Goal: Information Seeking & Learning: Learn about a topic

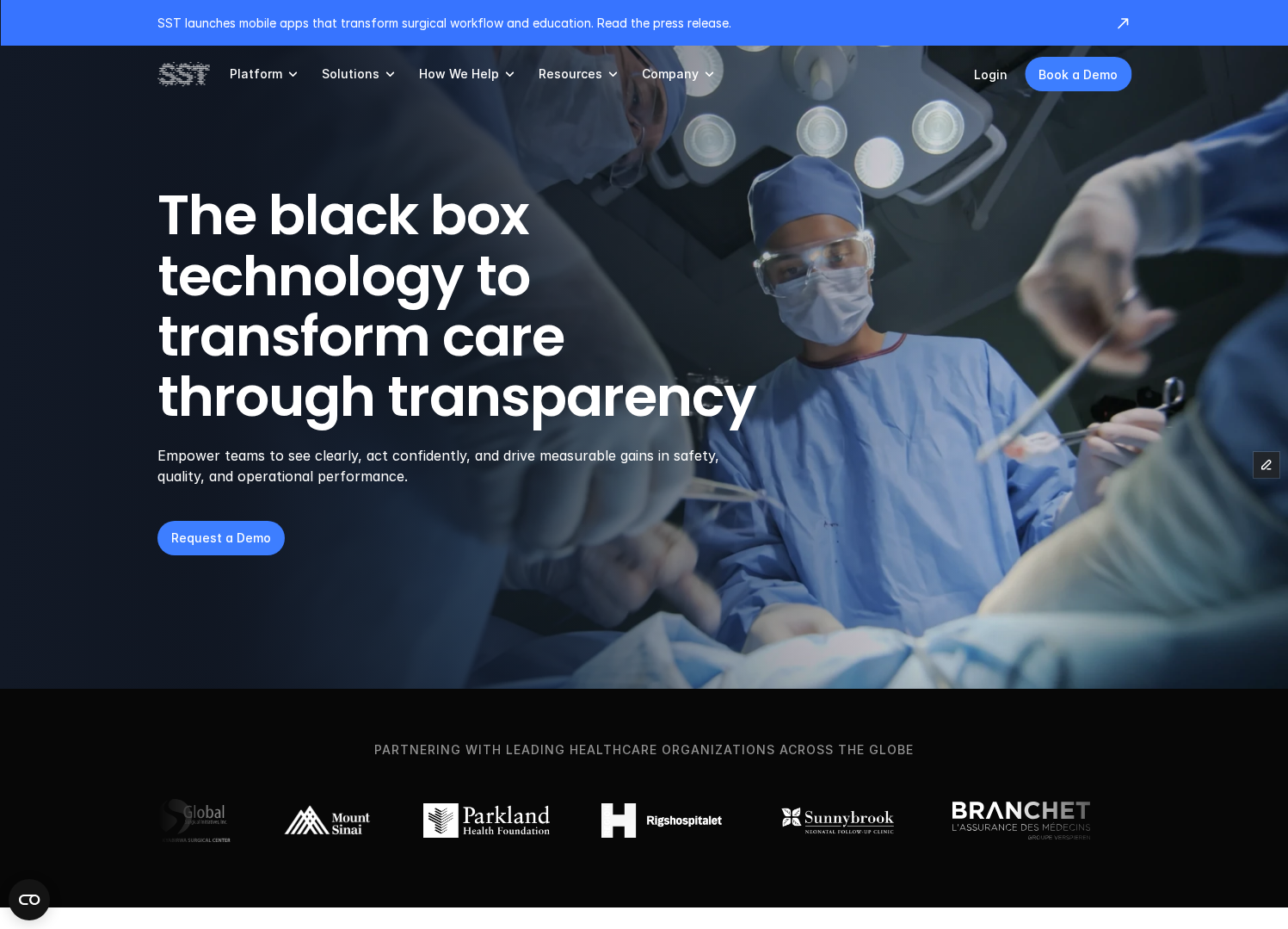
click at [563, 73] on p "Resources" at bounding box center [570, 74] width 64 height 16
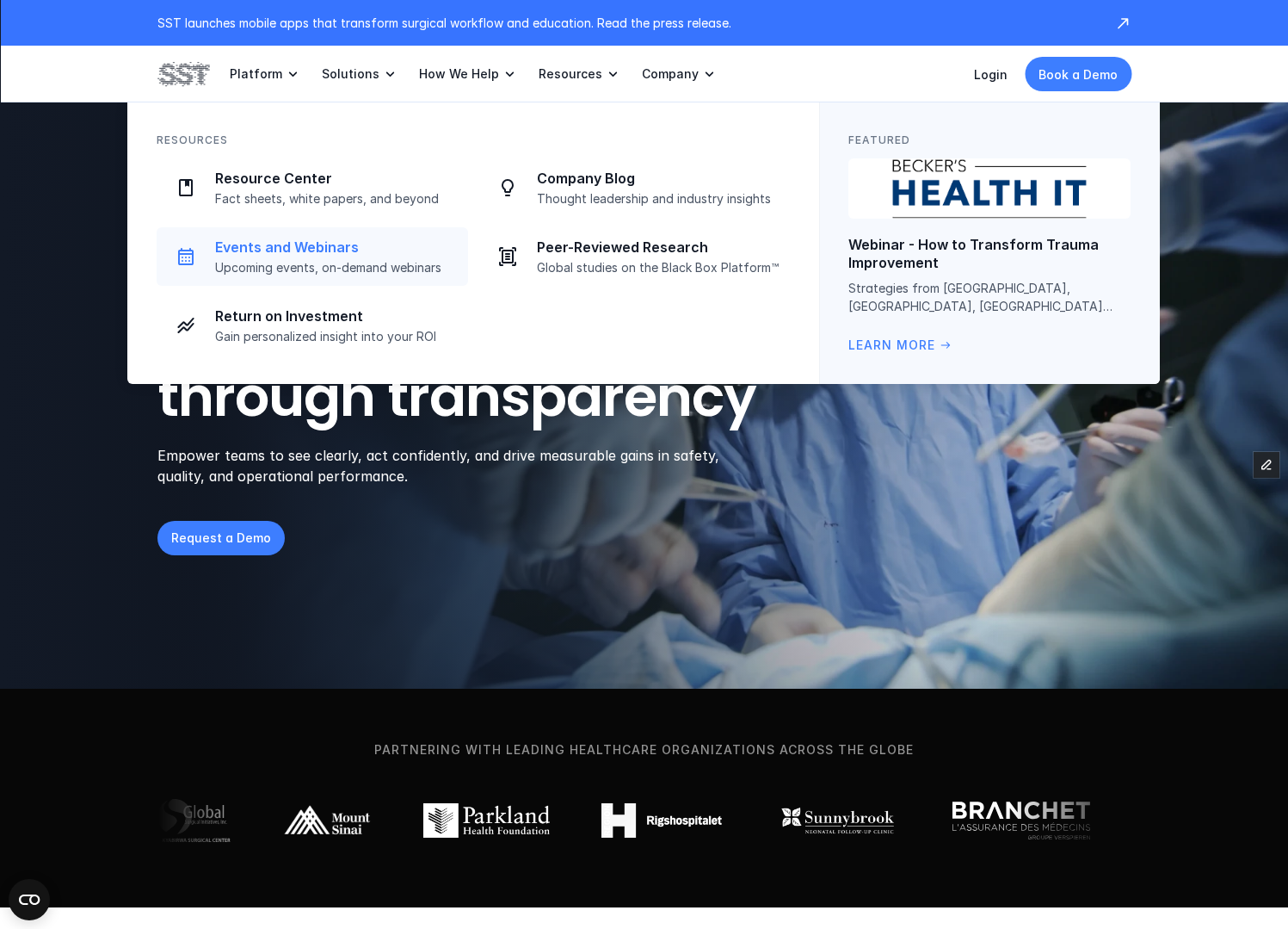
click at [318, 262] on p "Upcoming events, on-demand webinars" at bounding box center [337, 268] width 242 height 16
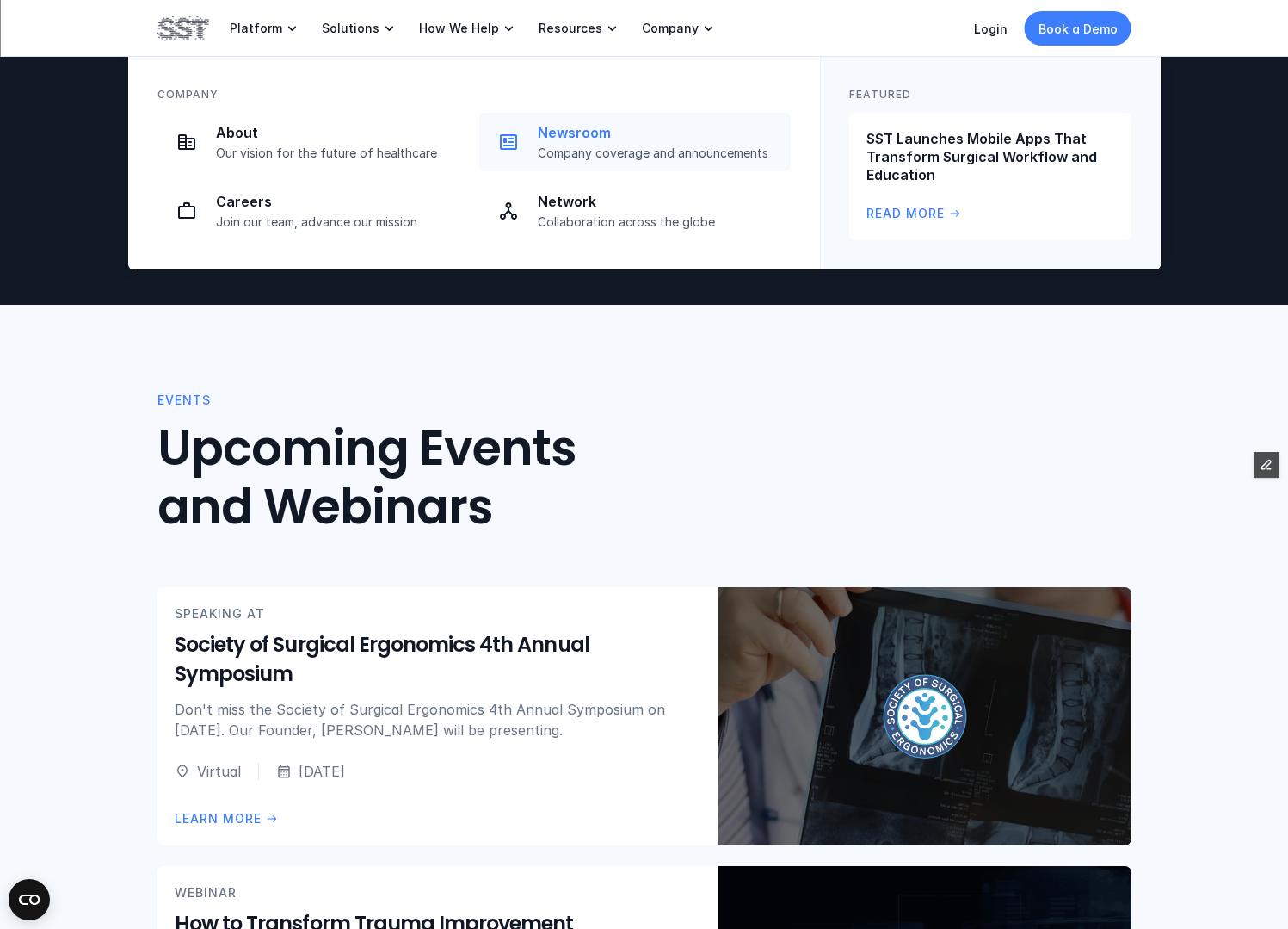
click at [583, 143] on div "Newsroom Company coverage and announcements" at bounding box center [659, 142] width 242 height 37
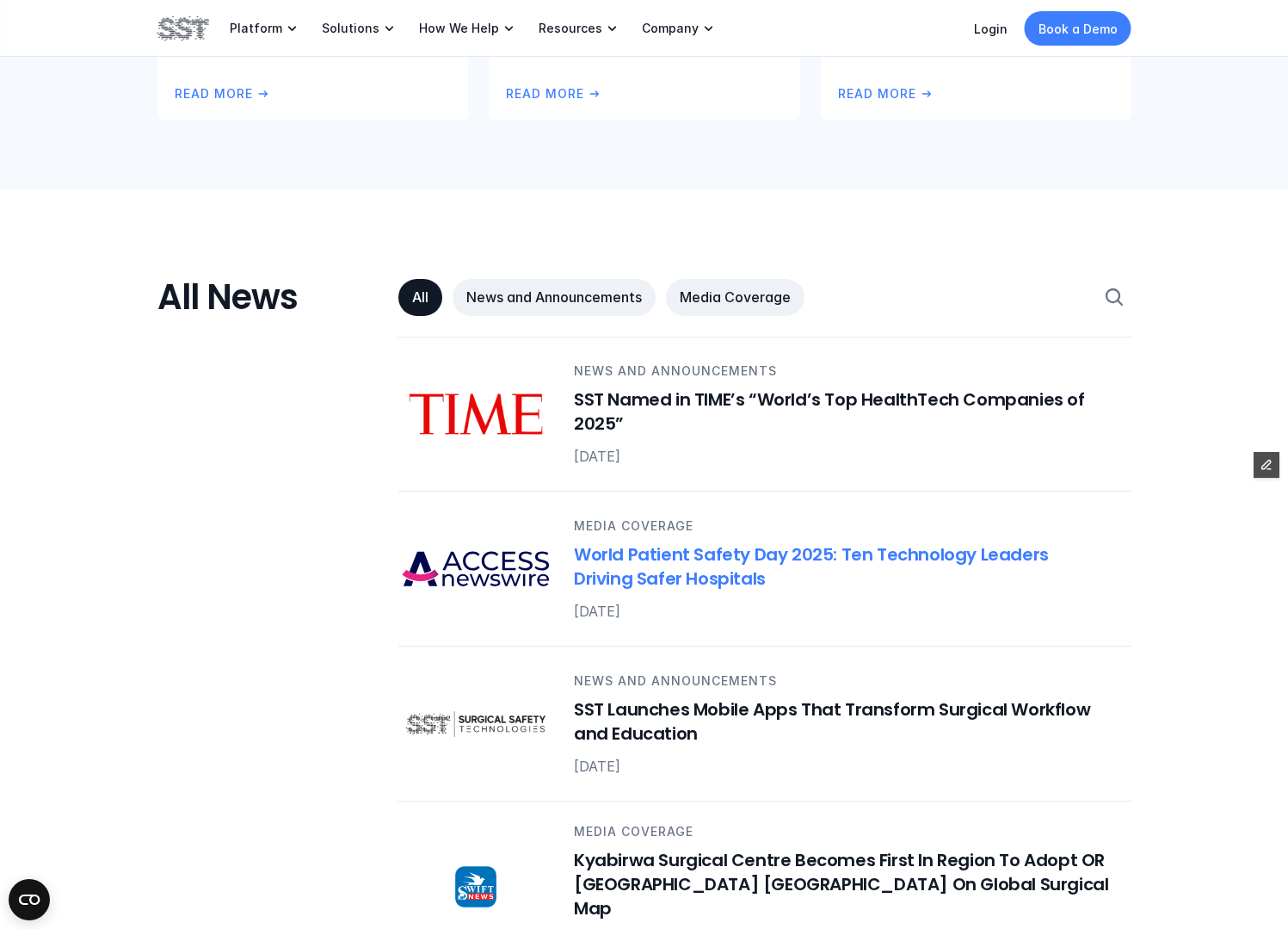
scroll to position [715, 0]
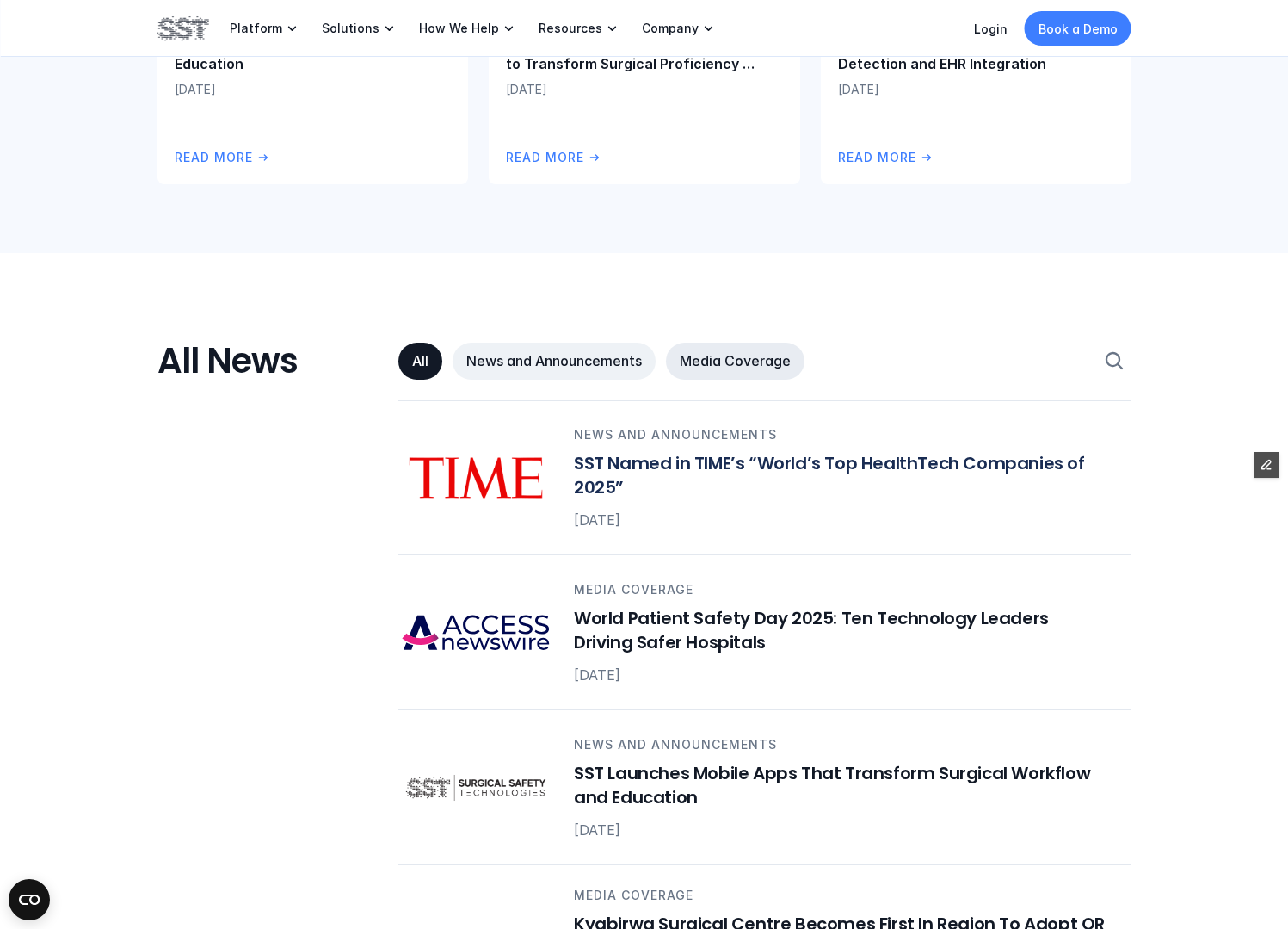
click at [685, 345] on link "Media Coverage" at bounding box center [735, 361] width 139 height 37
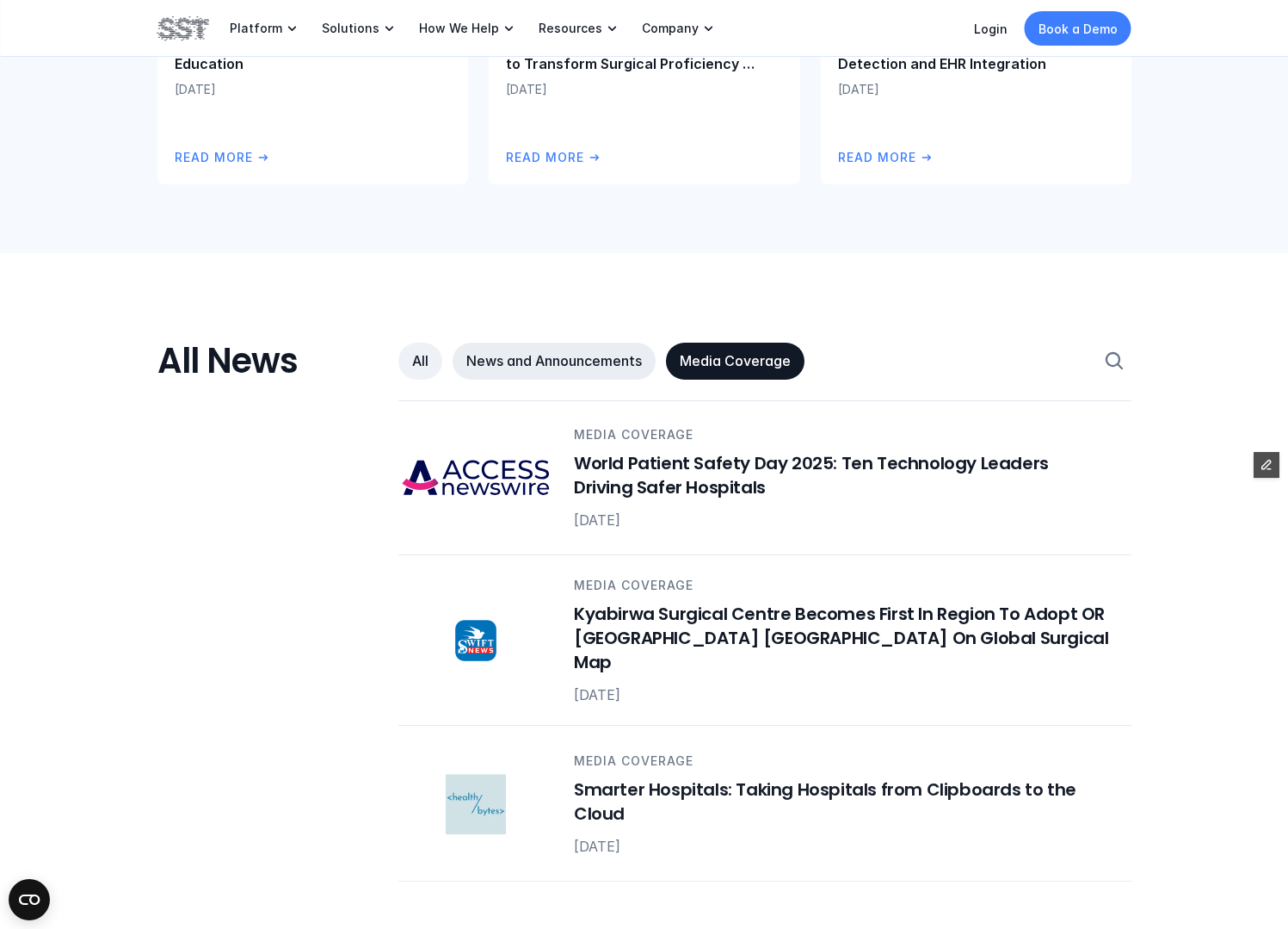
click at [563, 356] on p "News and Announcements" at bounding box center [554, 361] width 175 height 18
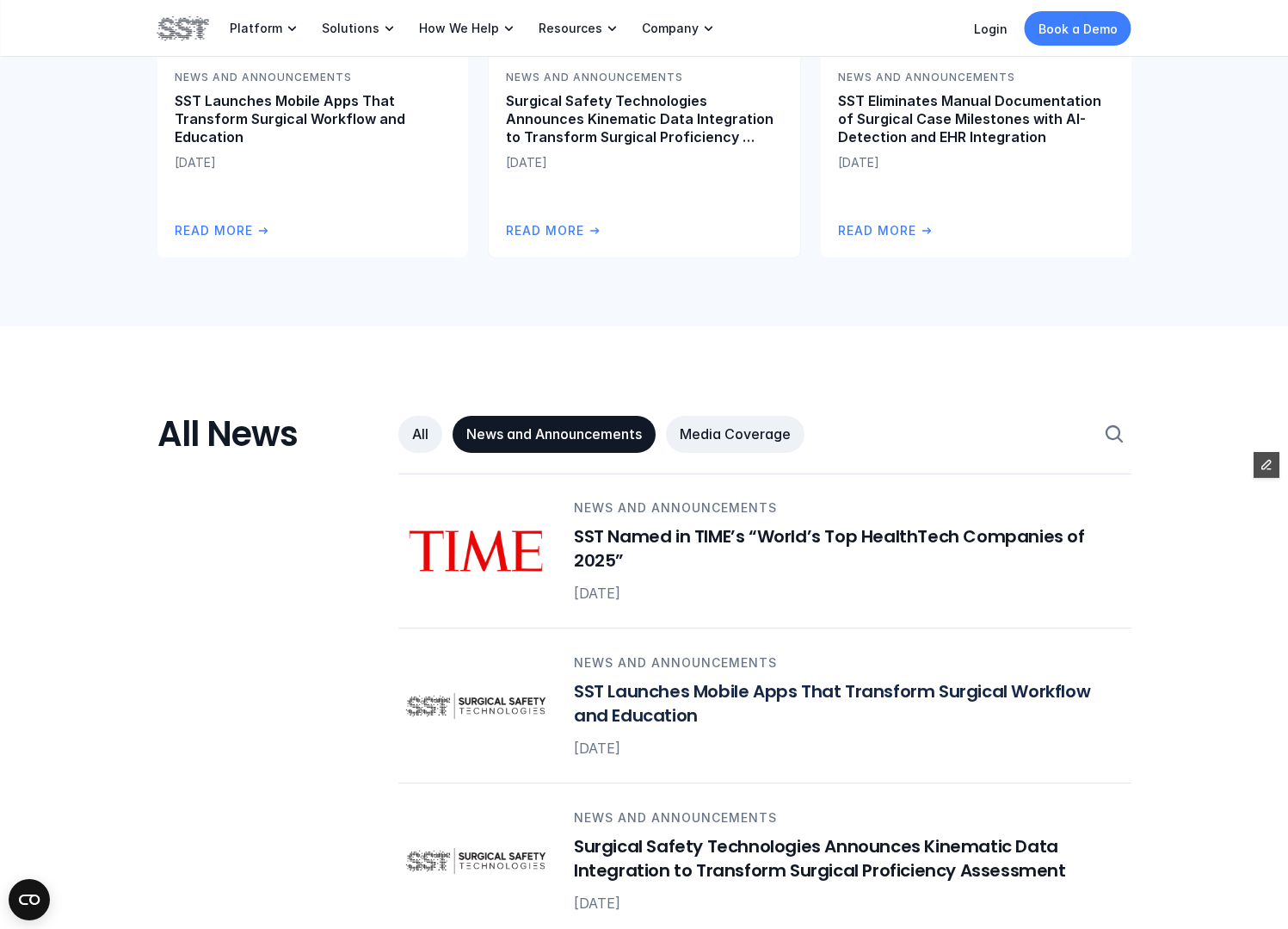
scroll to position [0, 0]
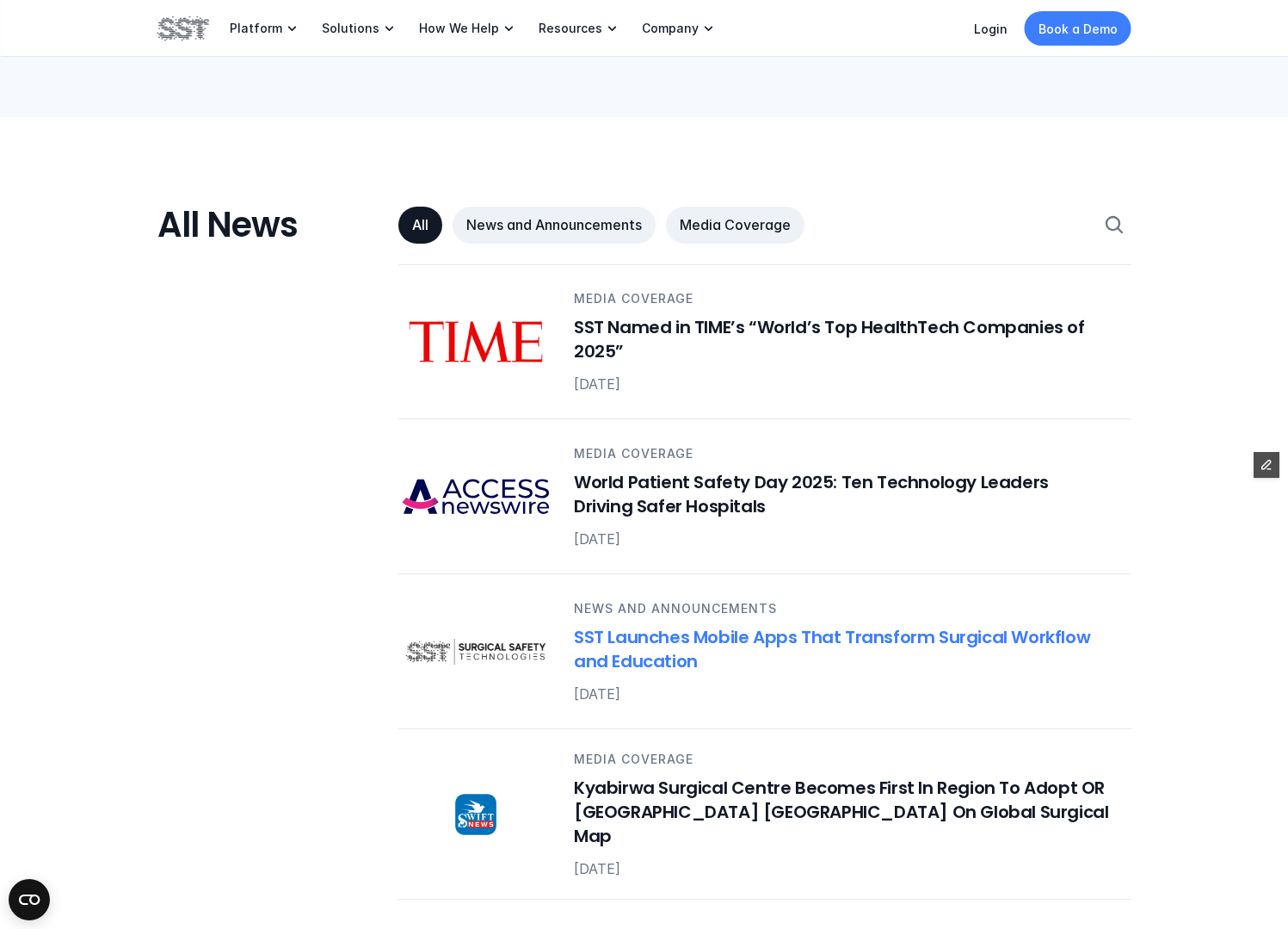
scroll to position [718, 0]
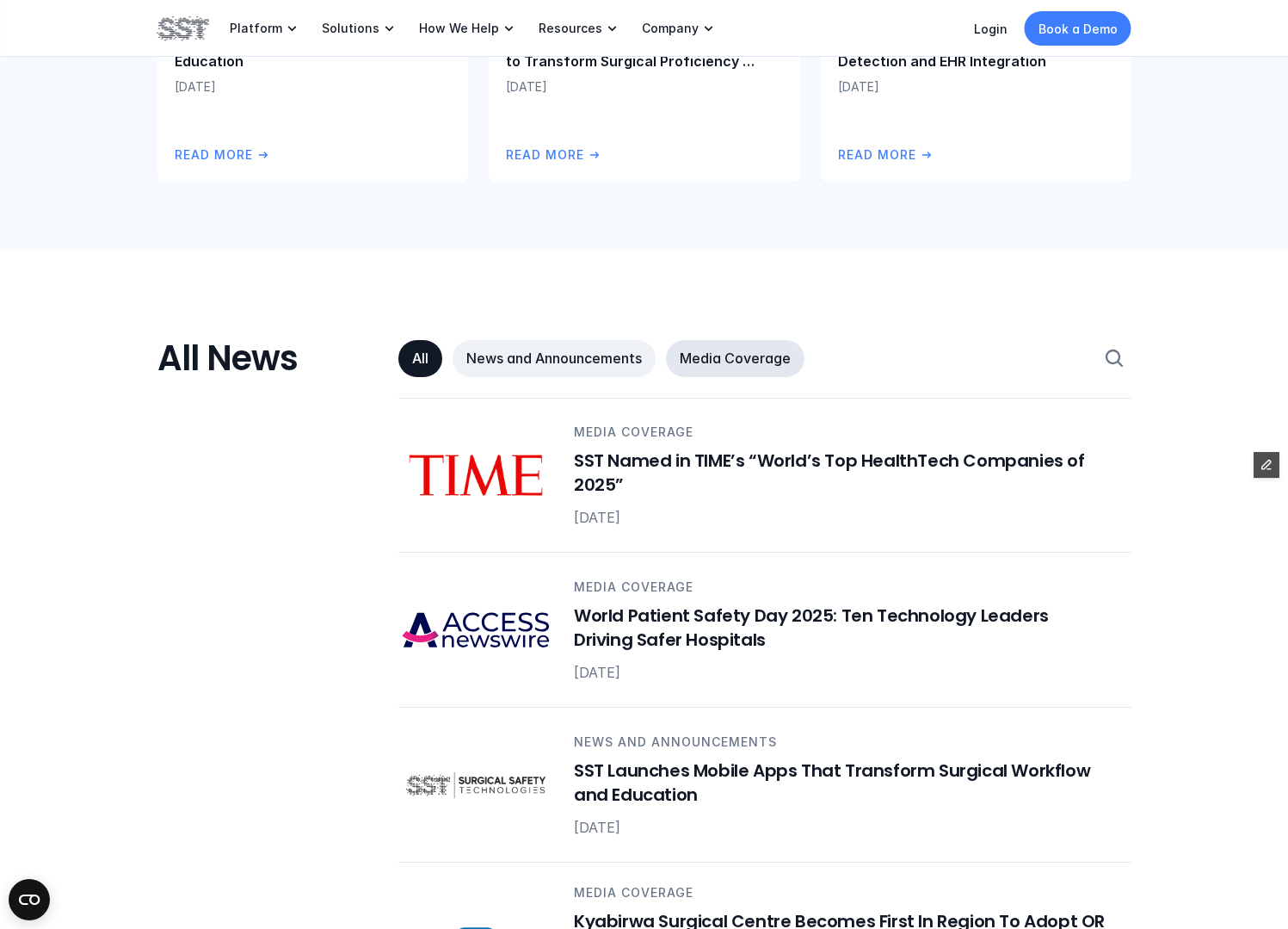
click at [716, 358] on p "Media Coverage" at bounding box center [734, 359] width 111 height 18
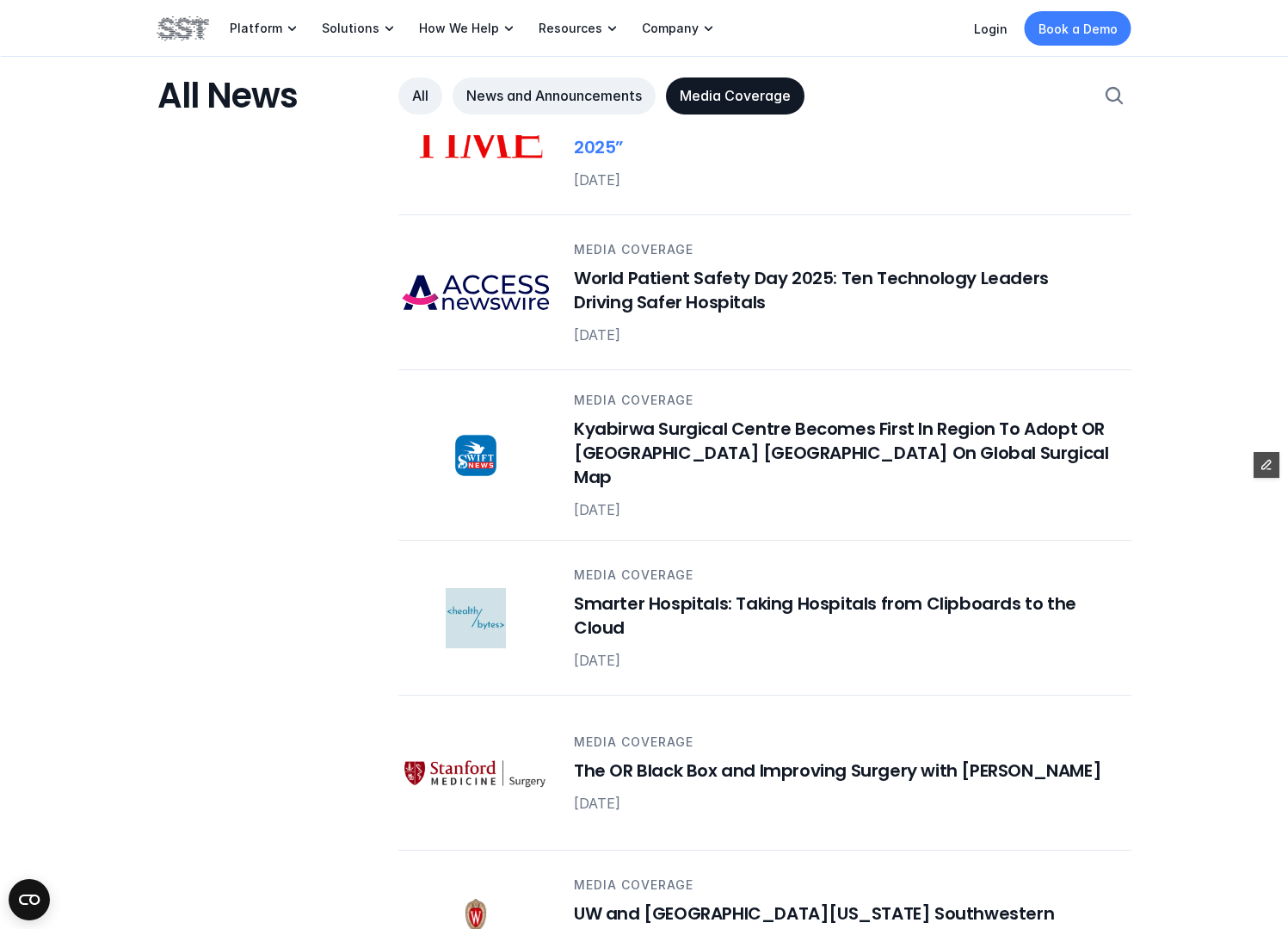
scroll to position [1052, 0]
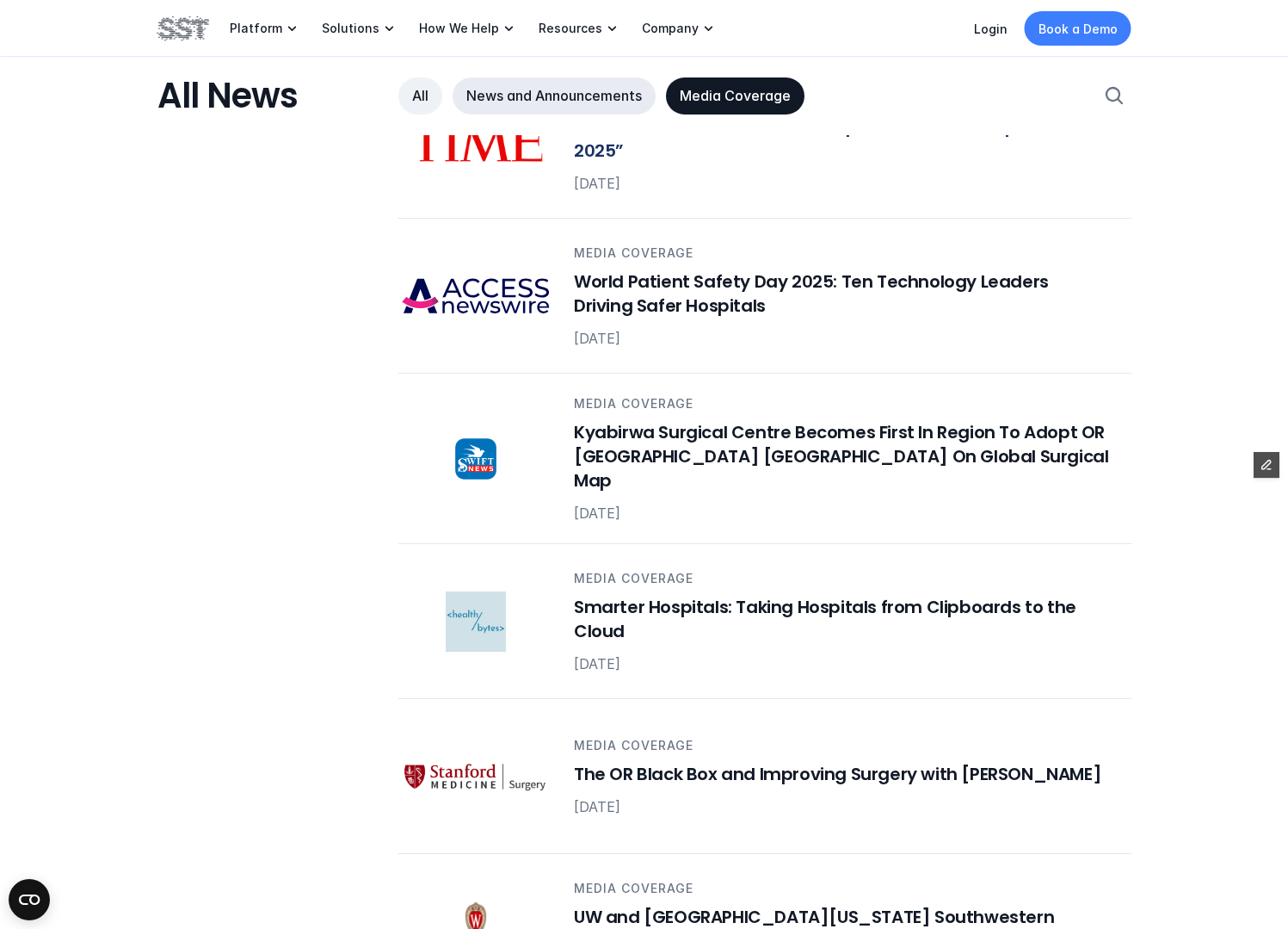
click at [569, 92] on p "News and Announcements" at bounding box center [554, 96] width 175 height 18
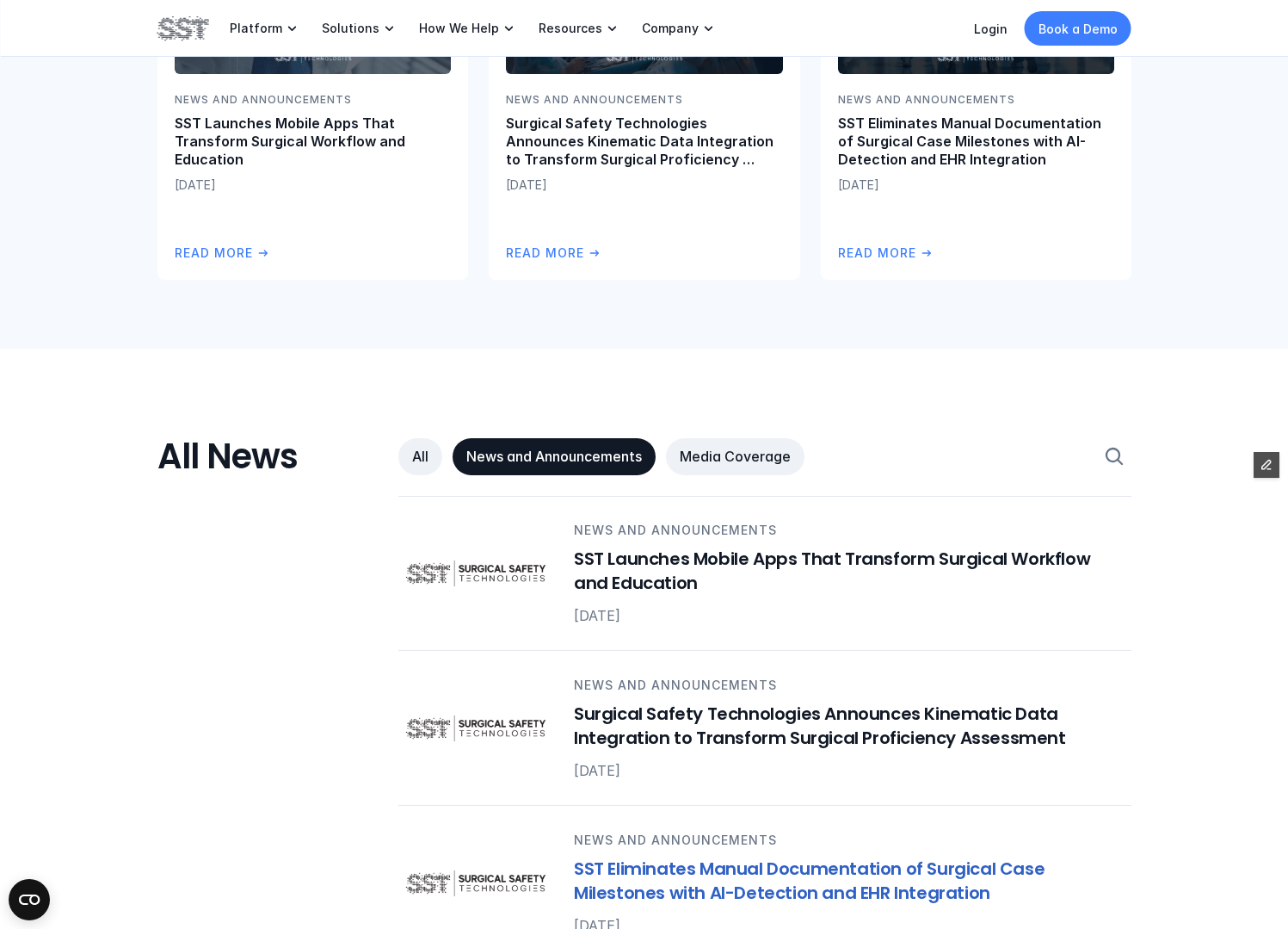
scroll to position [618, 0]
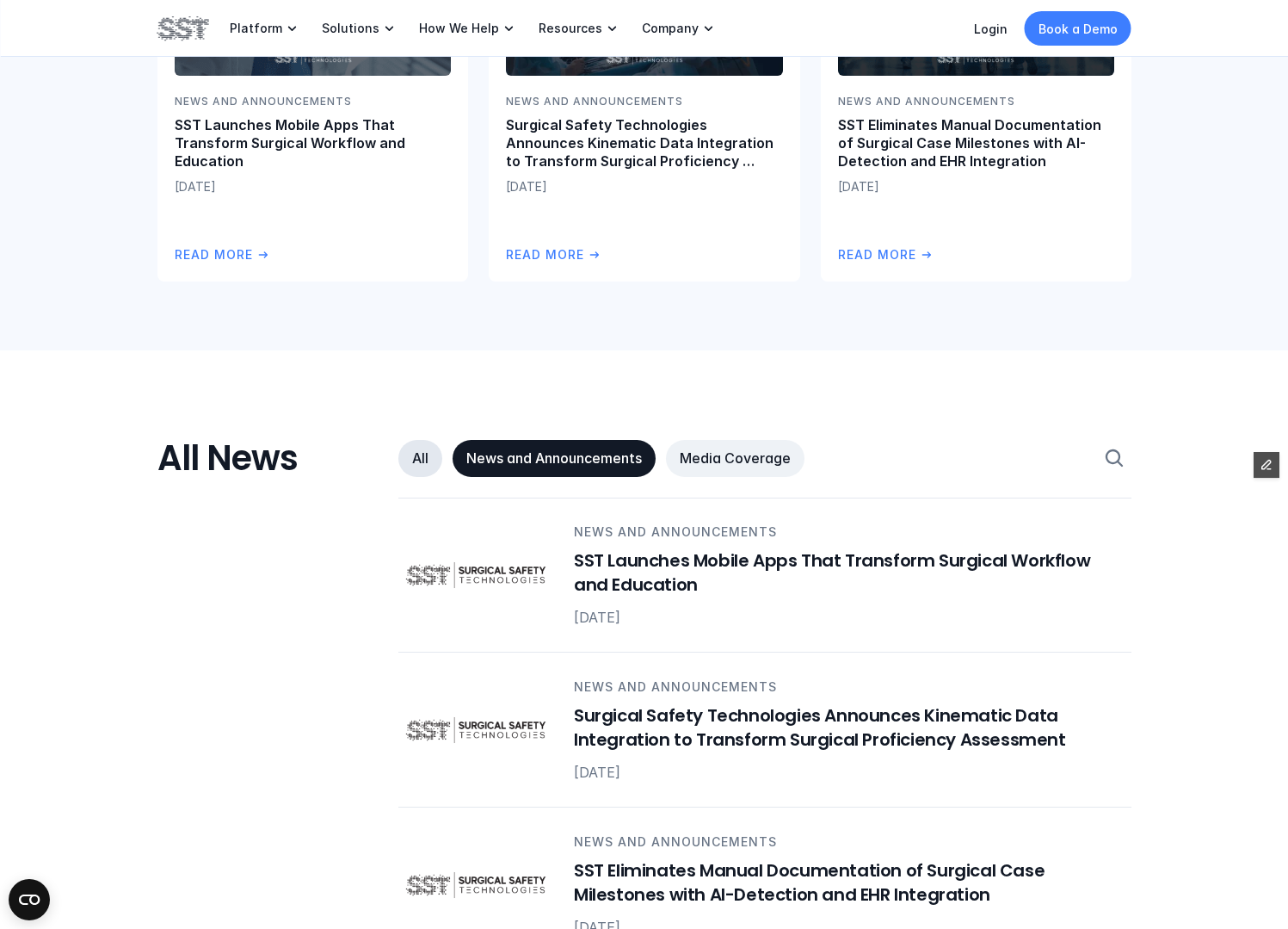
drag, startPoint x: 418, startPoint y: 464, endPoint x: 486, endPoint y: 473, distance: 68.6
click at [419, 465] on p "All" at bounding box center [420, 458] width 17 height 18
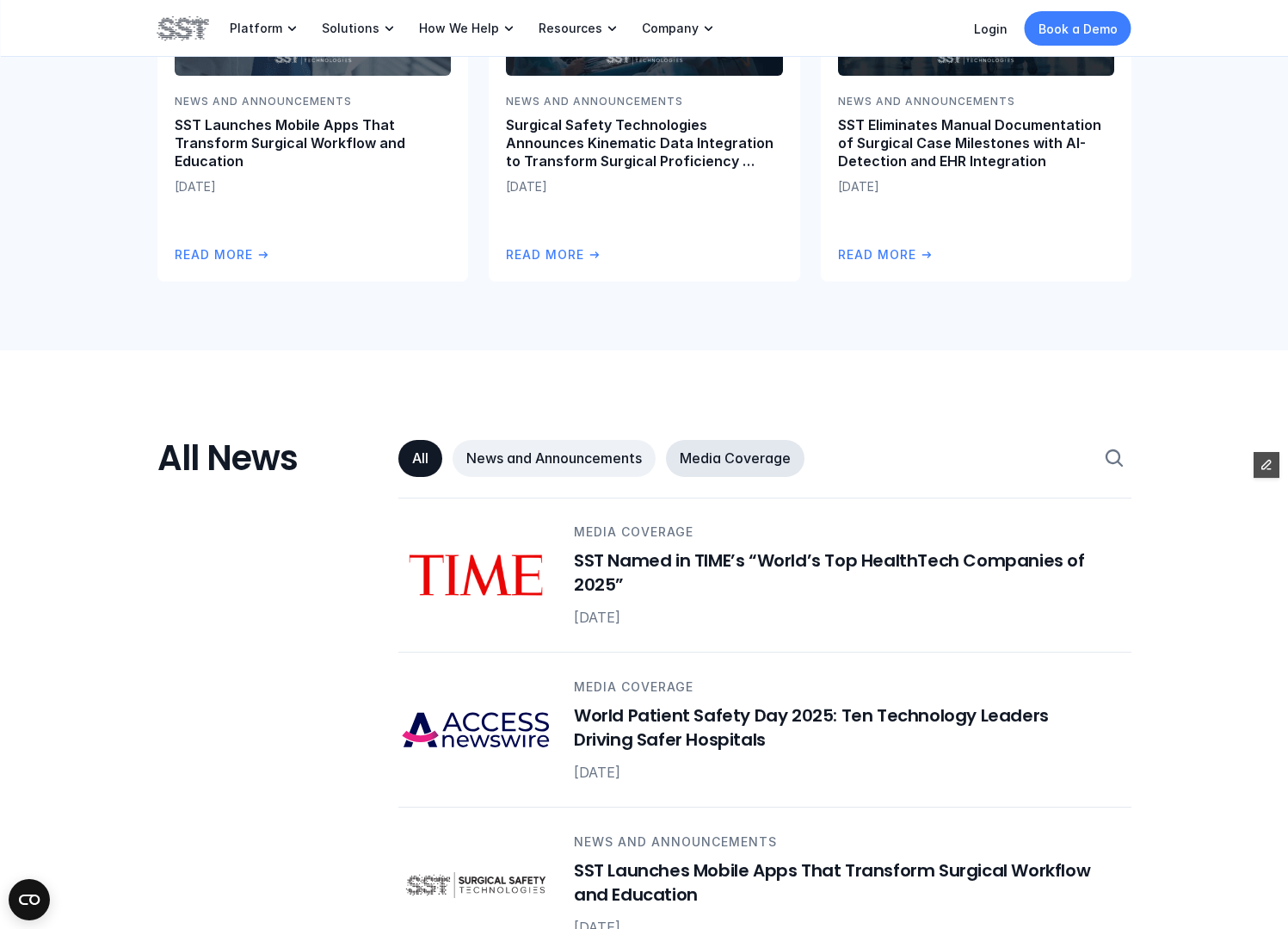
click at [733, 464] on p "Media Coverage" at bounding box center [734, 458] width 111 height 18
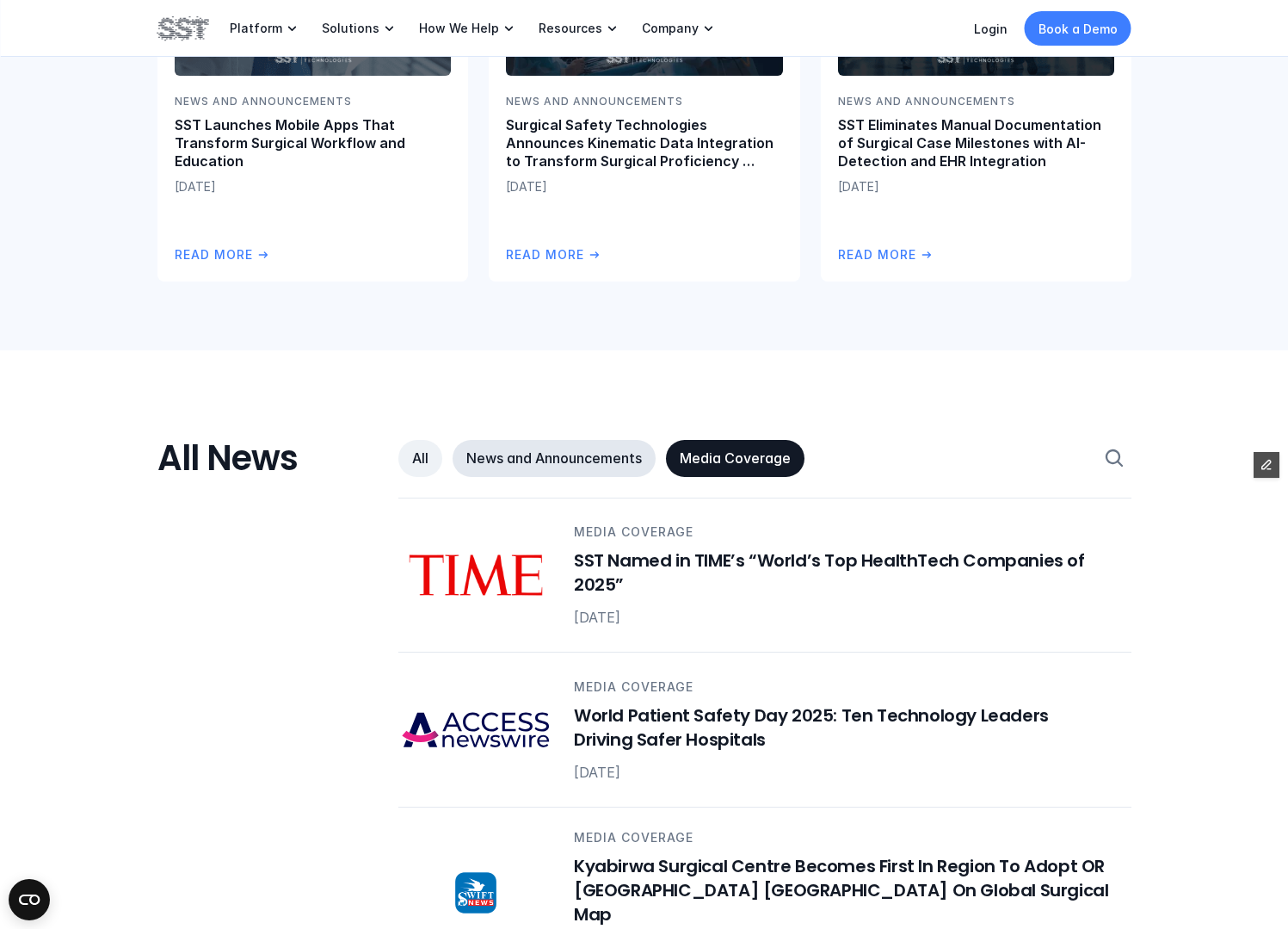
click at [550, 460] on p "News and Announcements" at bounding box center [554, 458] width 175 height 18
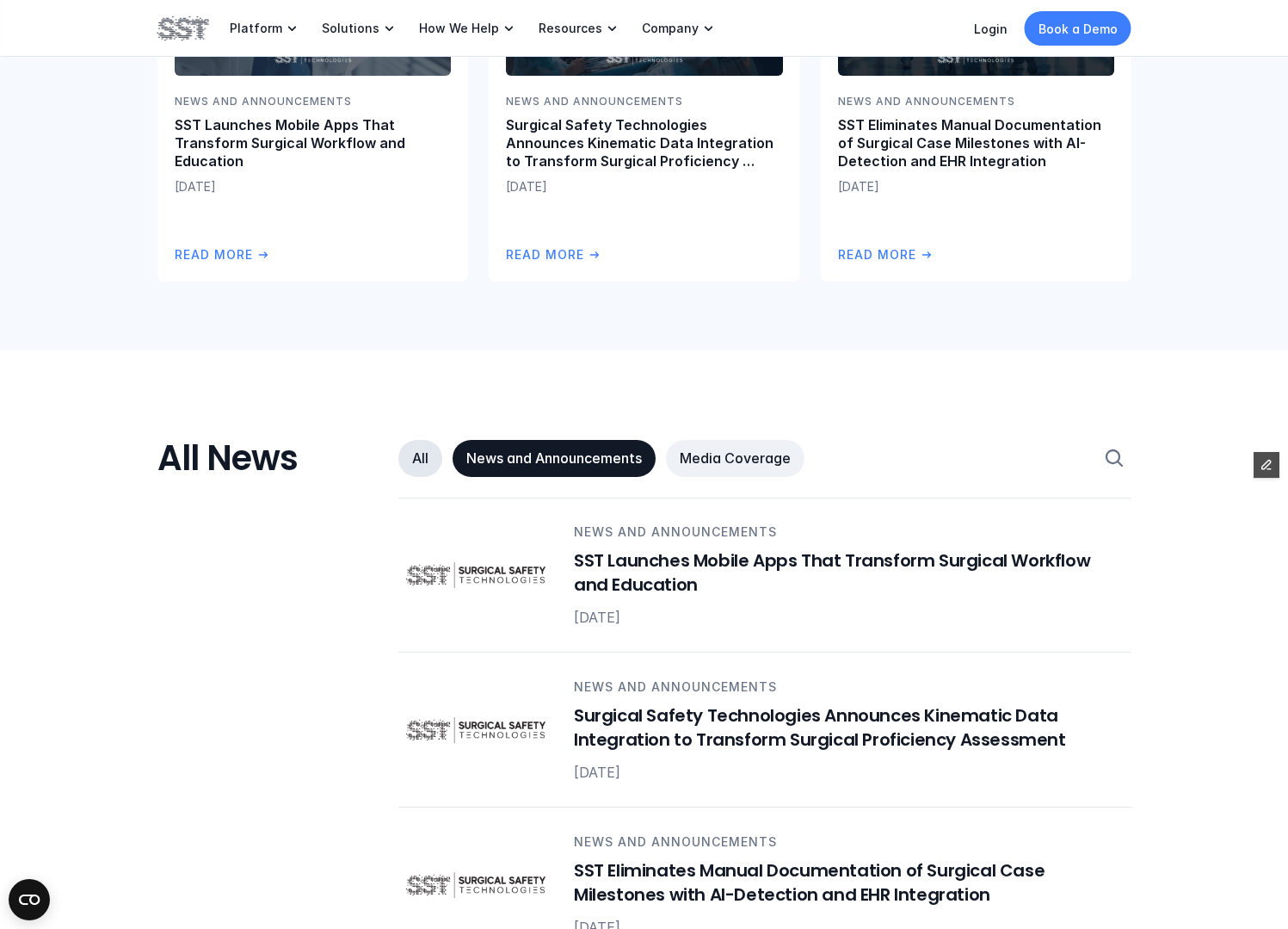
click at [413, 456] on p "All" at bounding box center [420, 458] width 17 height 18
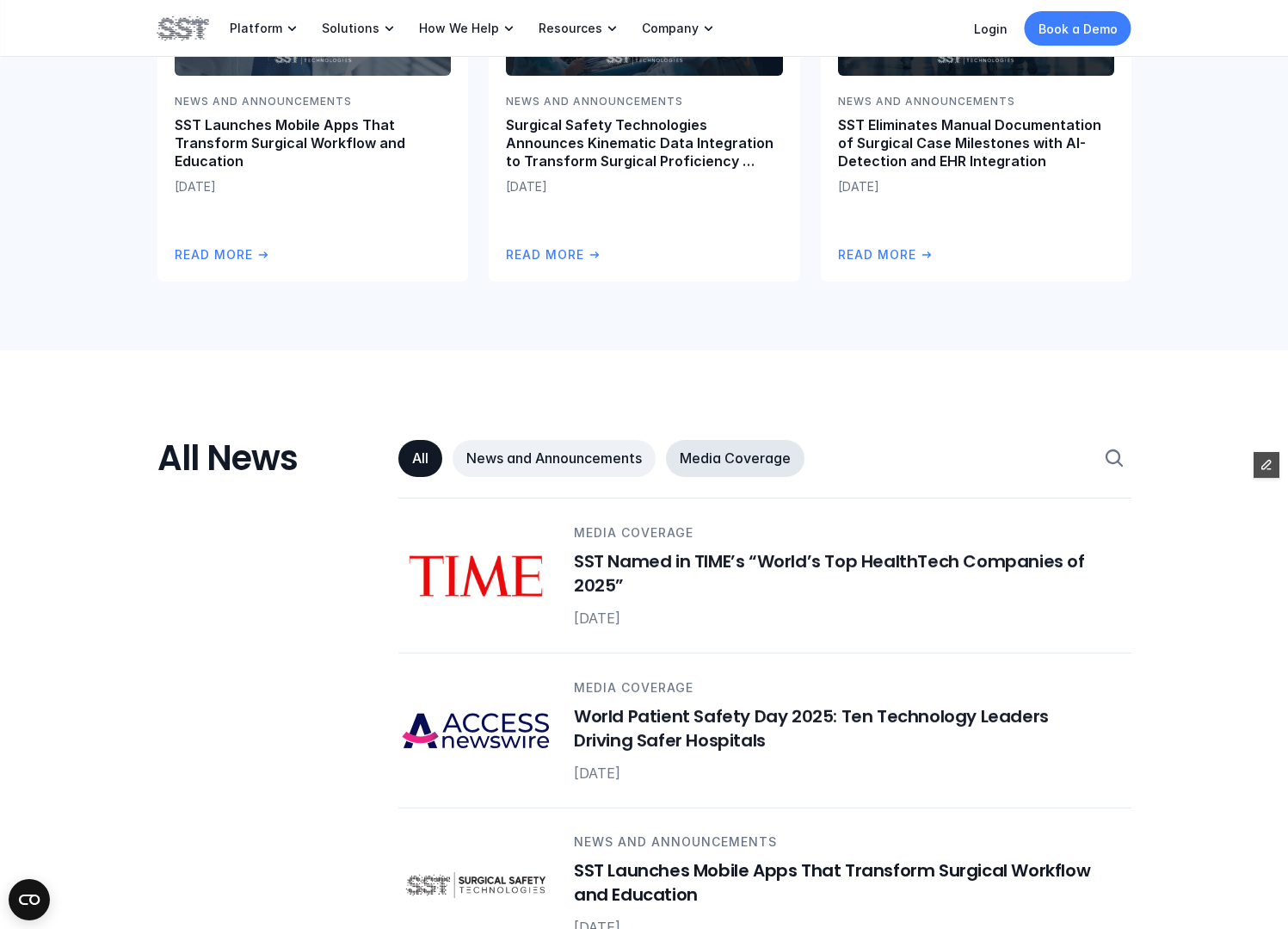
drag, startPoint x: 716, startPoint y: 454, endPoint x: 682, endPoint y: 469, distance: 37.2
click at [716, 454] on p "Media Coverage" at bounding box center [734, 458] width 111 height 18
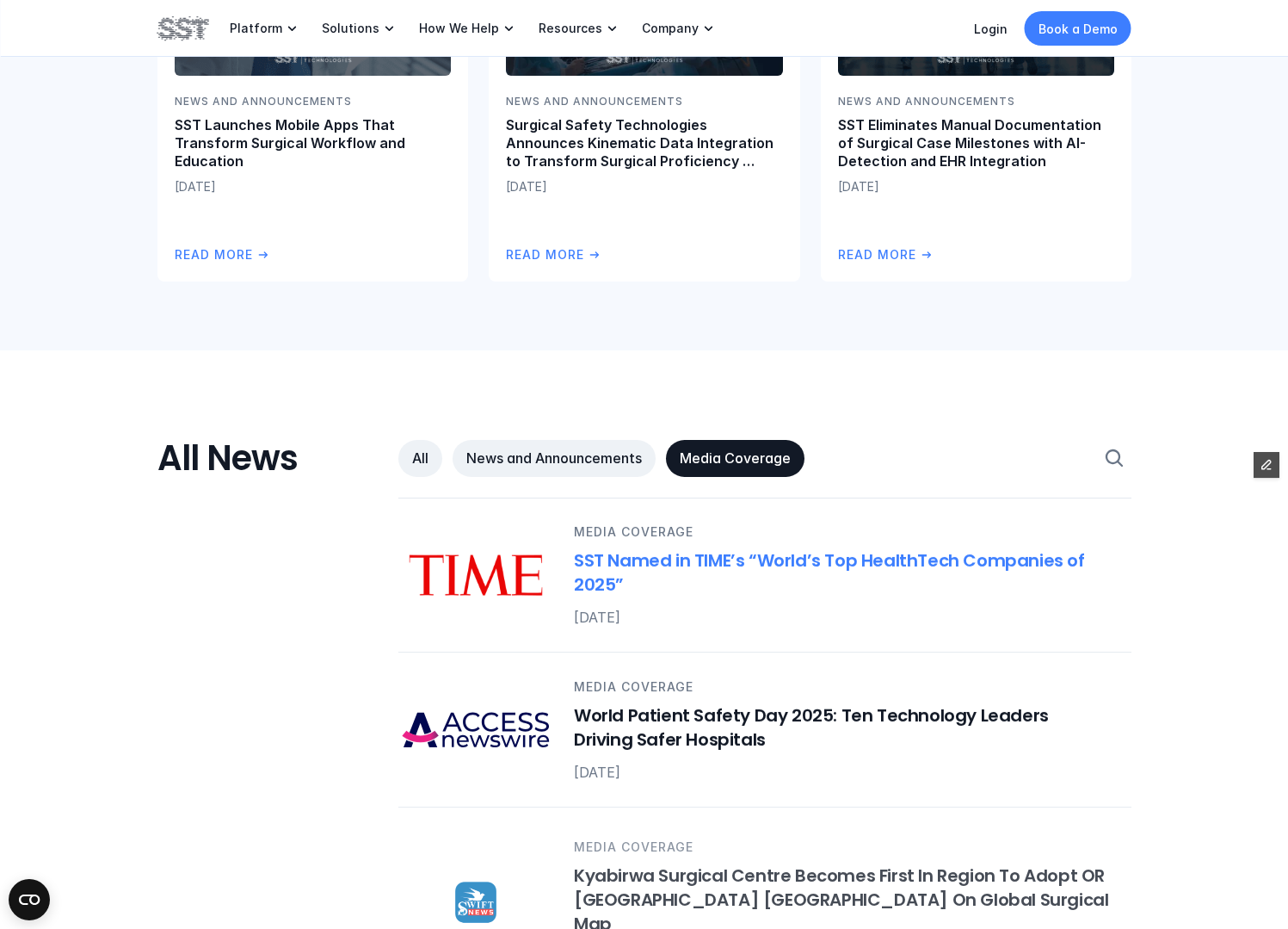
click at [489, 555] on img at bounding box center [476, 575] width 155 height 60
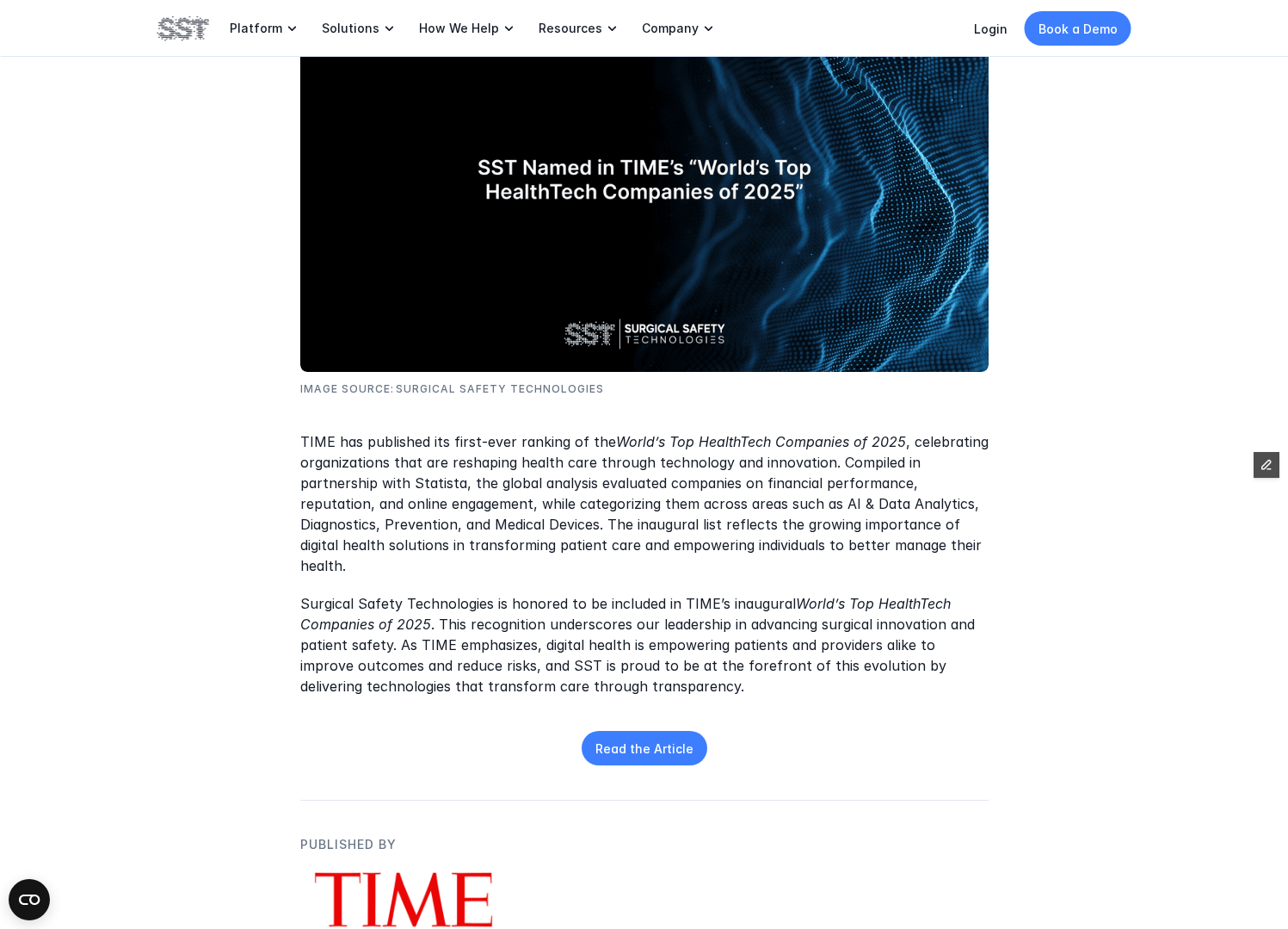
scroll to position [421, 0]
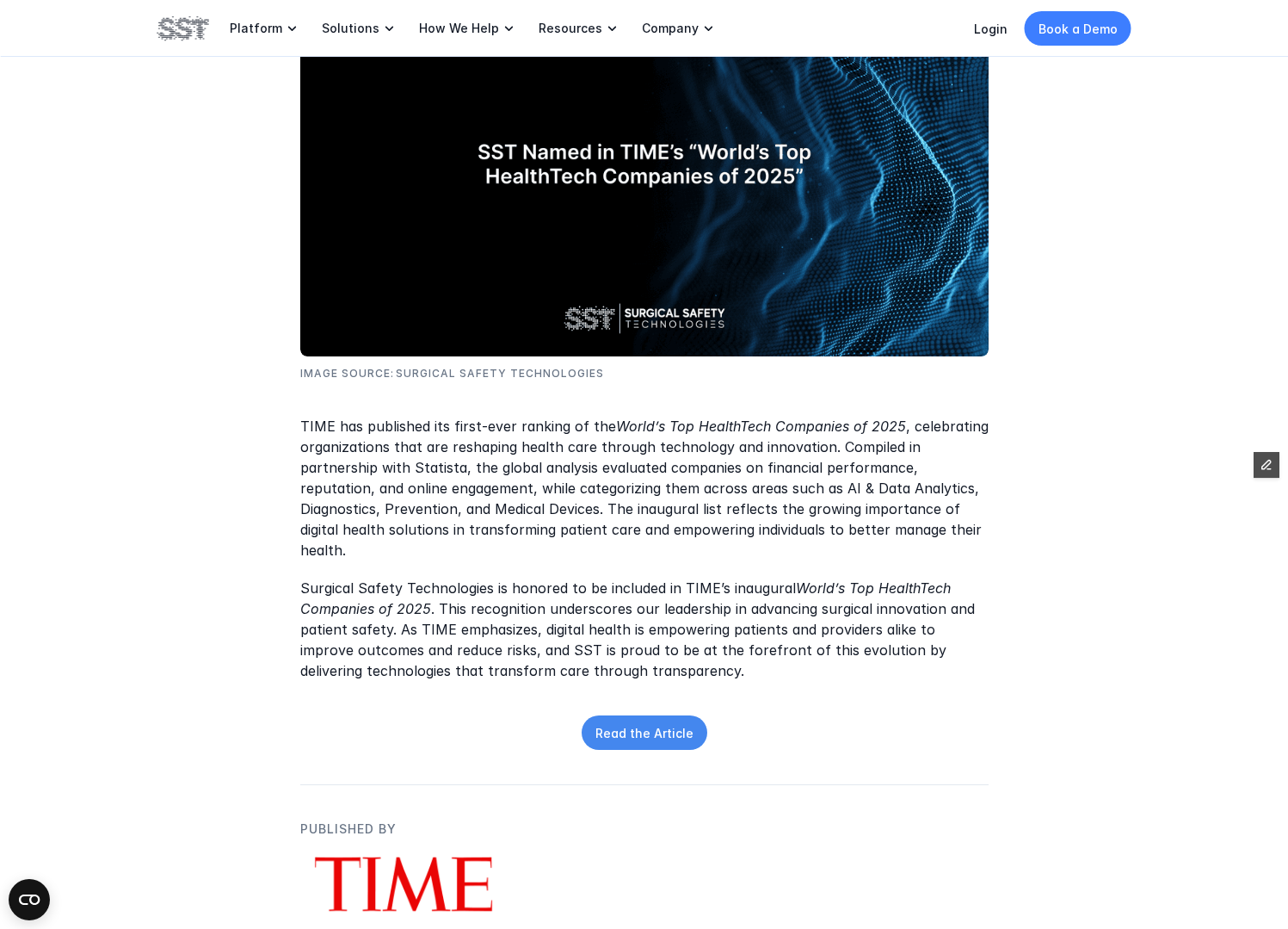
click at [676, 716] on link "Read the Article" at bounding box center [644, 733] width 126 height 34
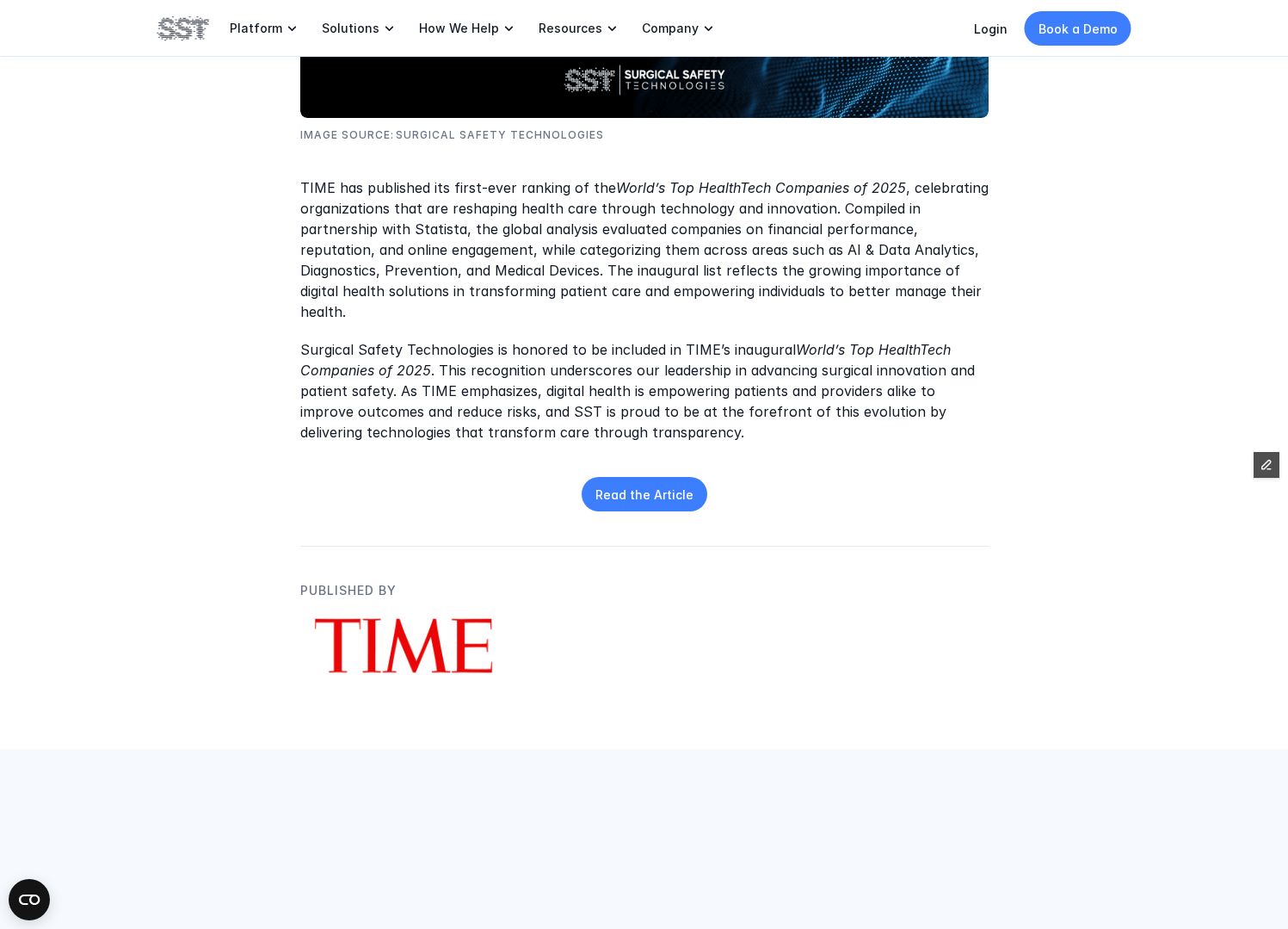
scroll to position [677, 0]
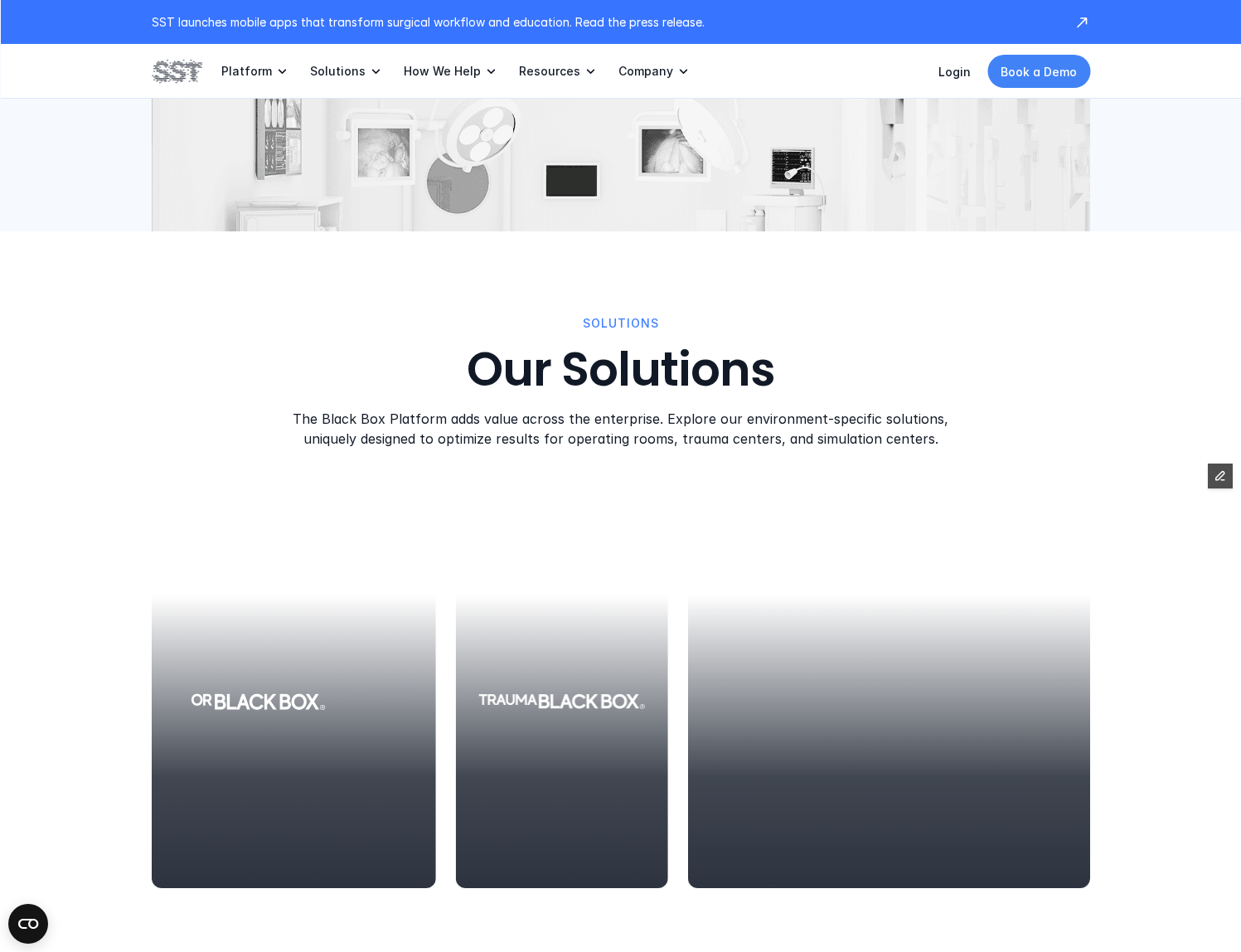
scroll to position [1144, 0]
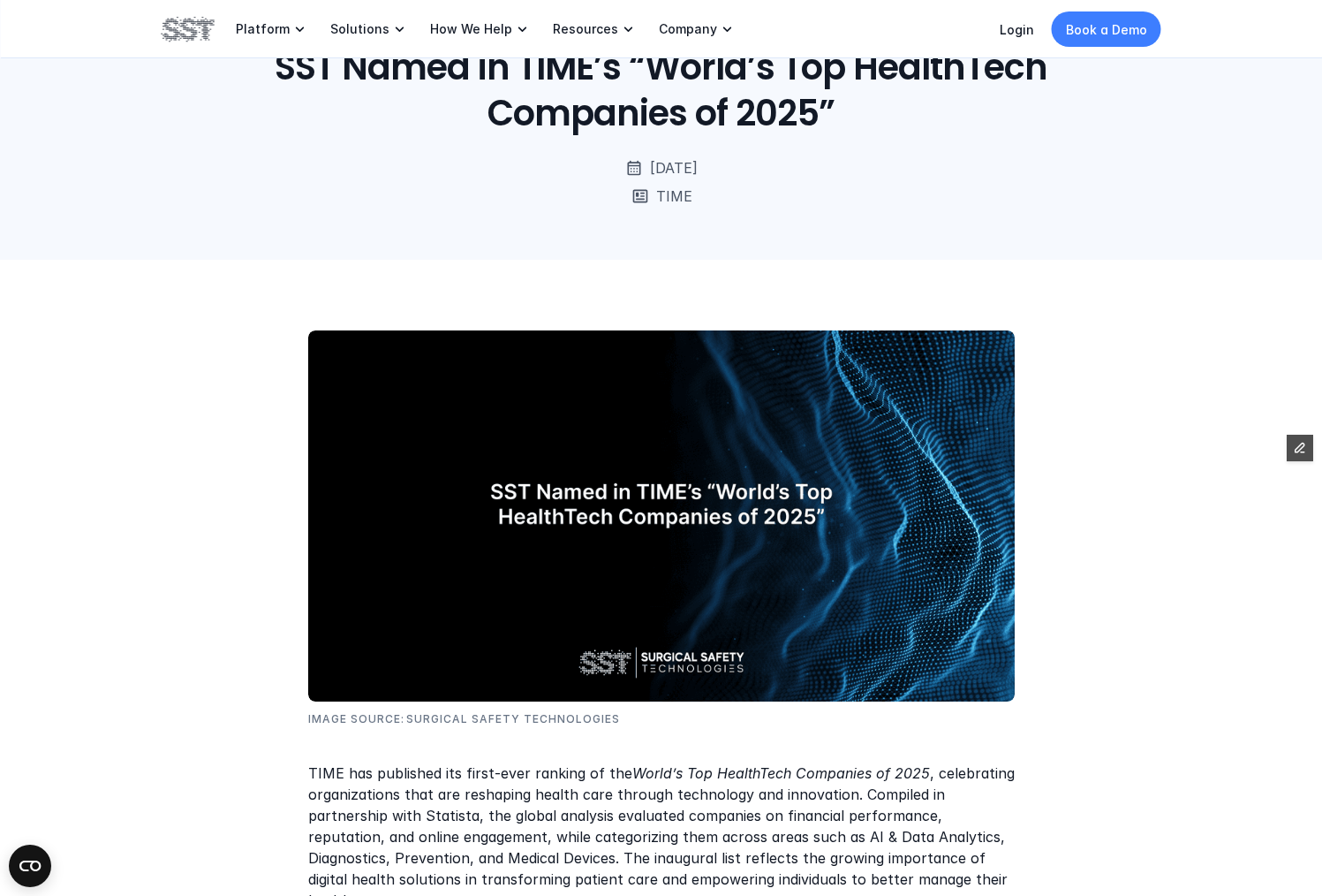
scroll to position [303, 0]
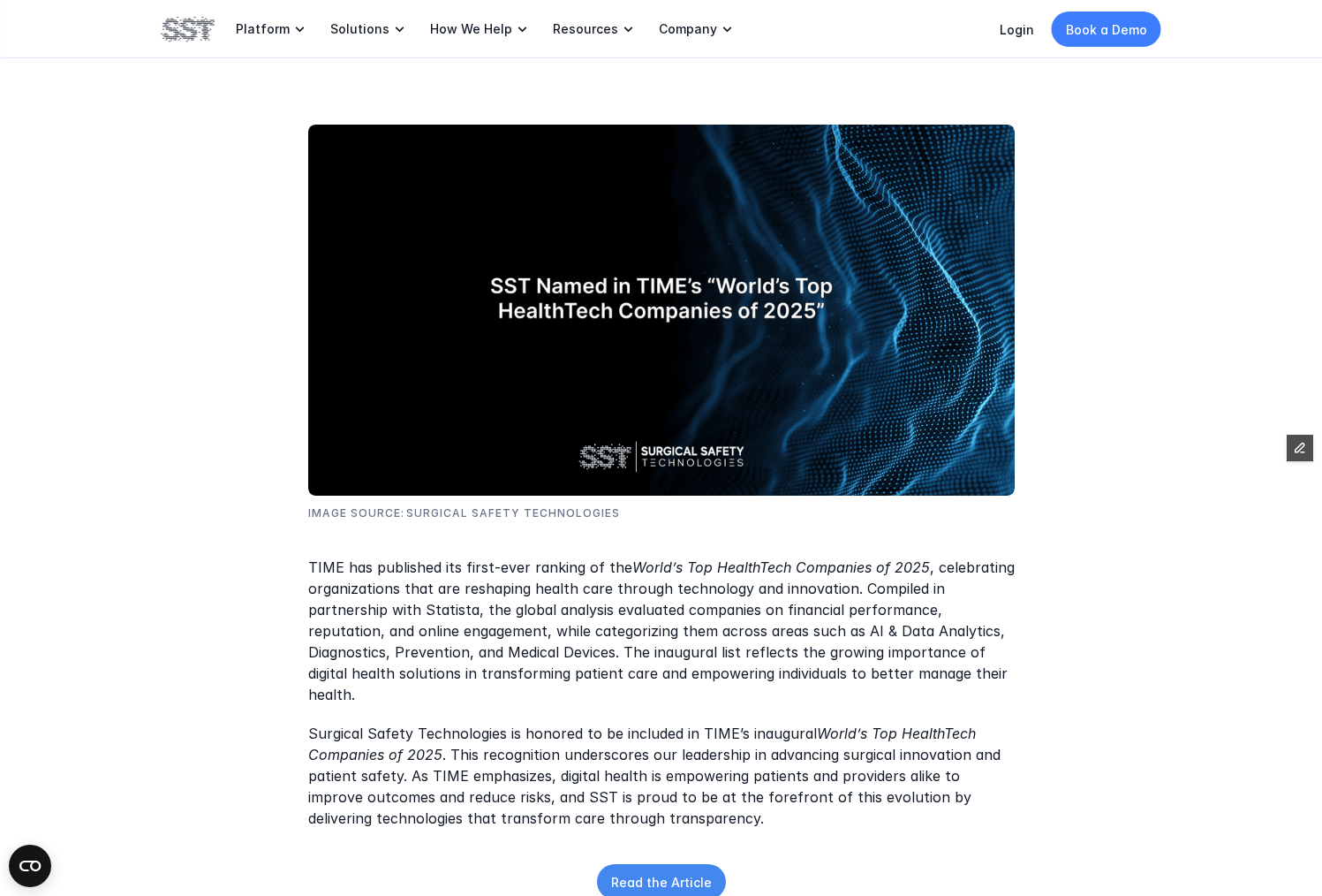
click at [641, 873] on p "Read the Article" at bounding box center [661, 882] width 100 height 19
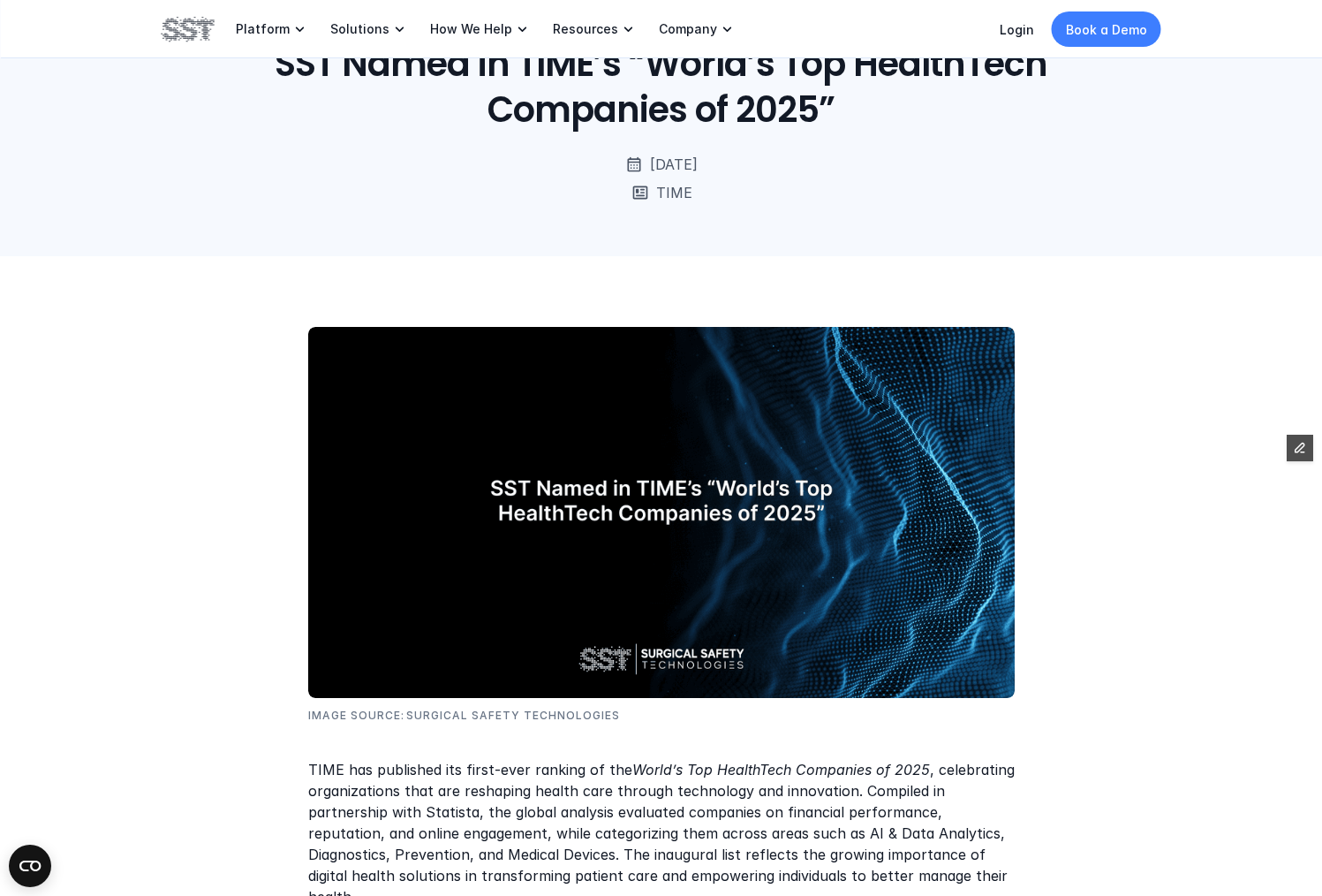
scroll to position [0, 0]
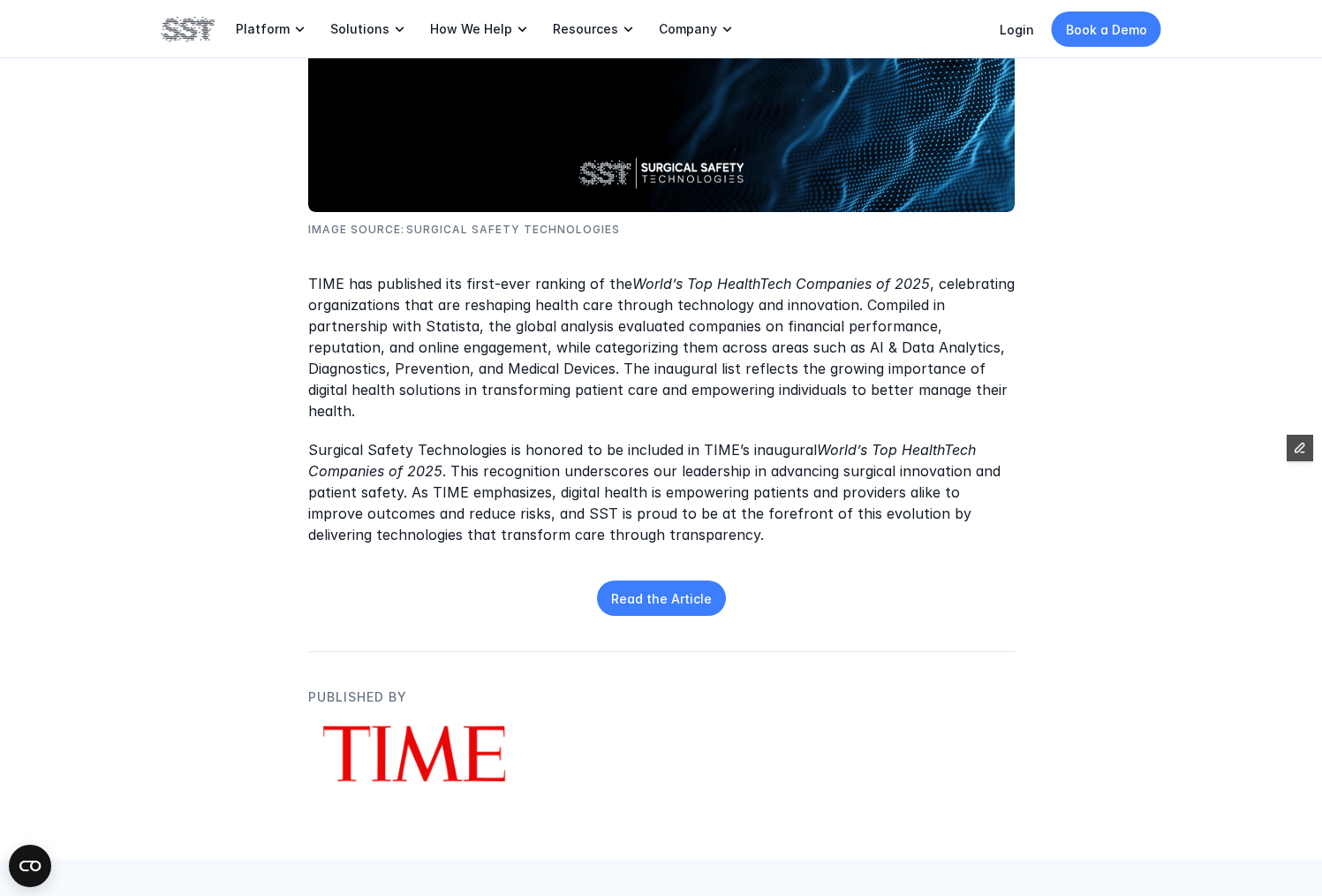
scroll to position [598, 0]
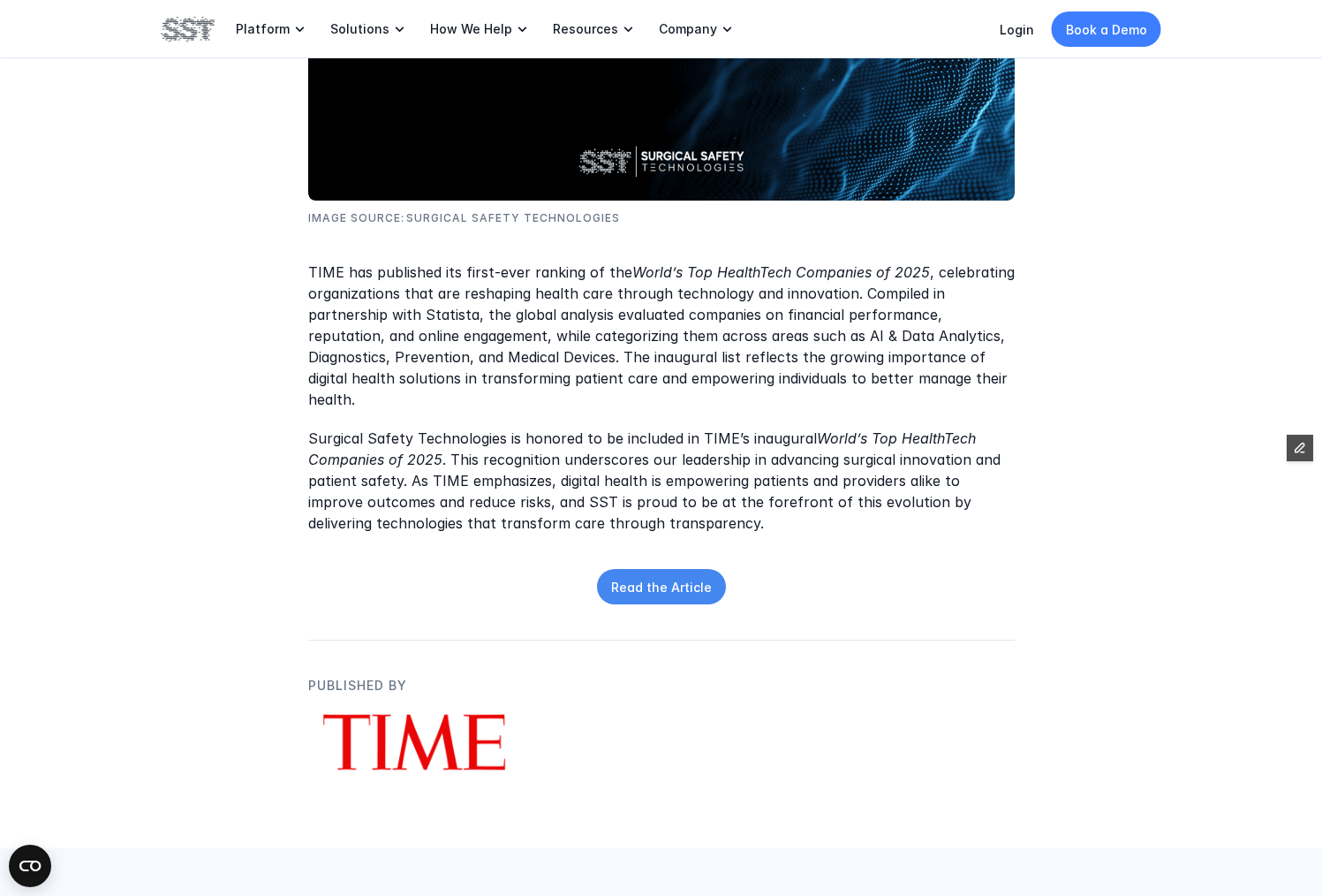
click at [668, 577] on p "Read the Article" at bounding box center [661, 586] width 100 height 19
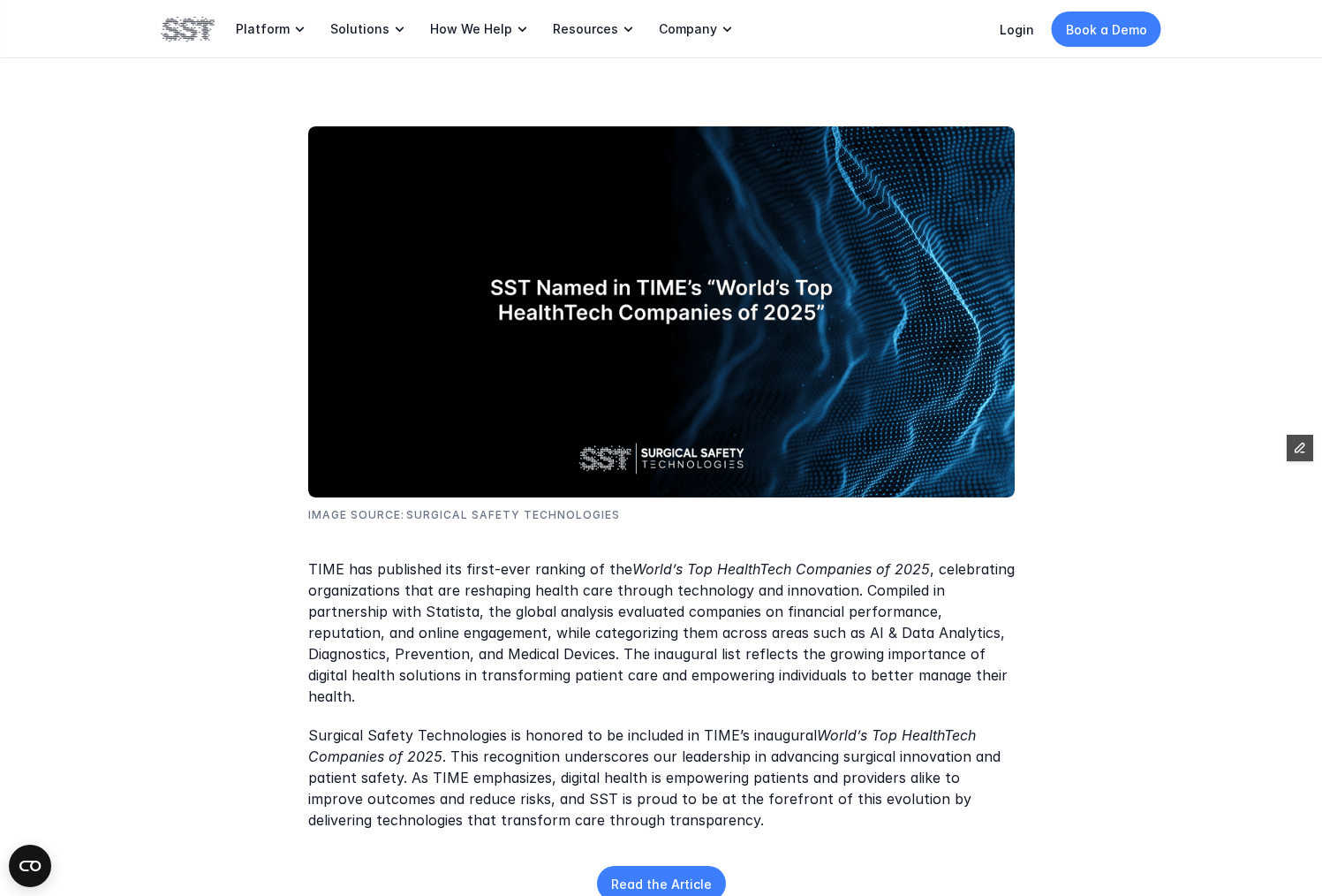
scroll to position [542, 0]
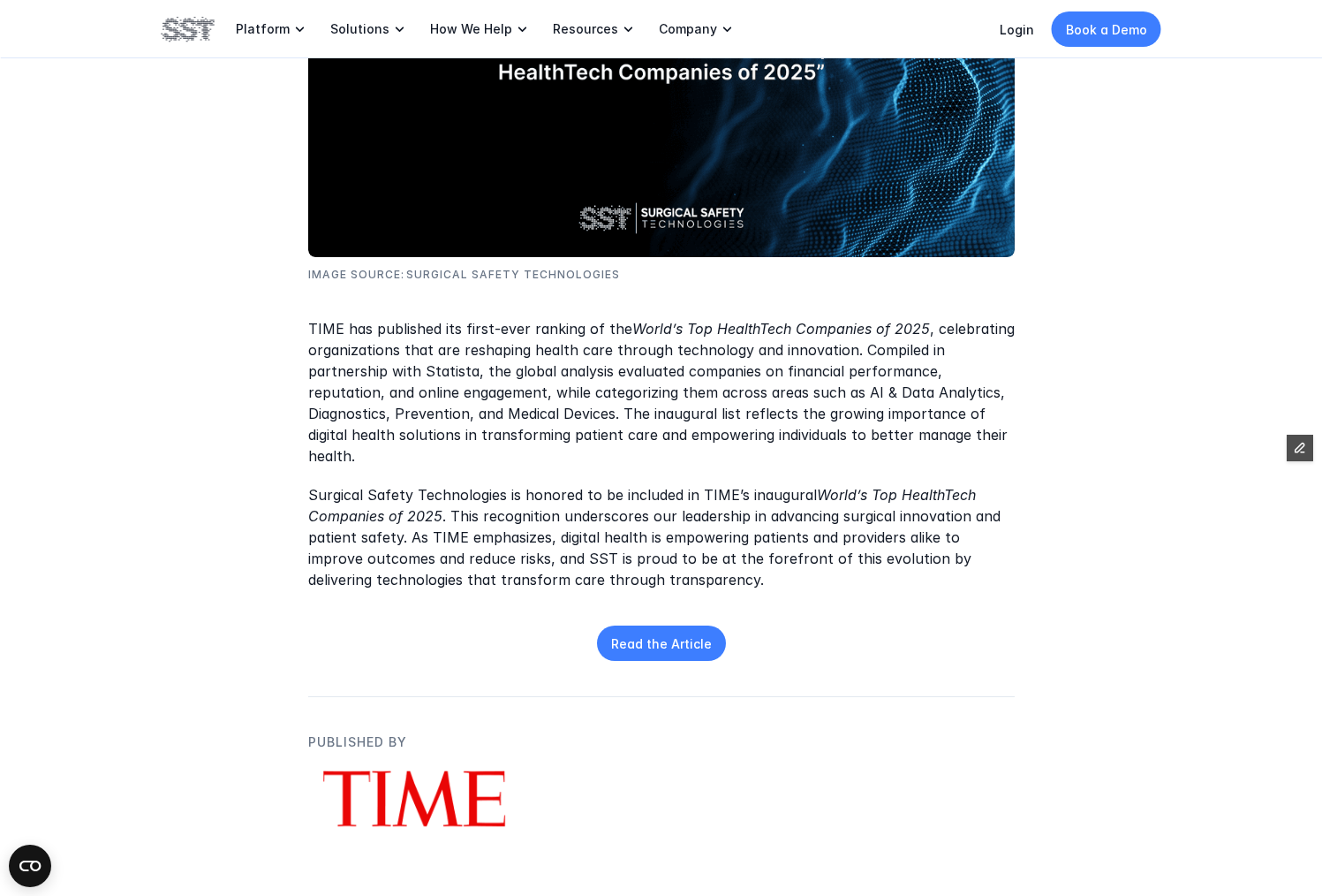
drag, startPoint x: 559, startPoint y: 363, endPoint x: 615, endPoint y: 358, distance: 56.2
click at [559, 363] on p "TIME has published its first-ever ranking of the World’s Top HealthTech Compani…" at bounding box center [661, 393] width 706 height 149
click at [656, 634] on p "Read the Article" at bounding box center [661, 643] width 100 height 19
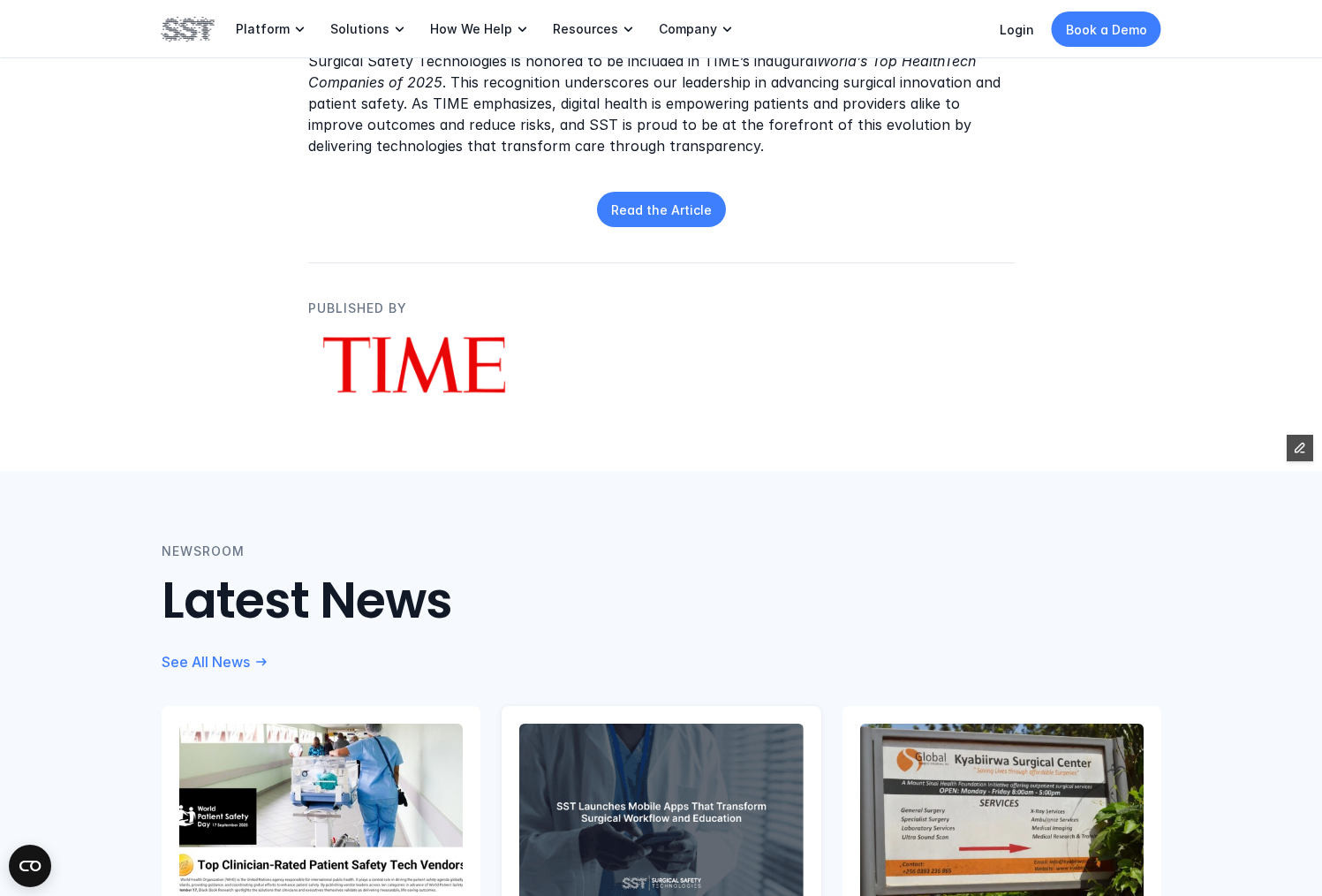
scroll to position [832, 0]
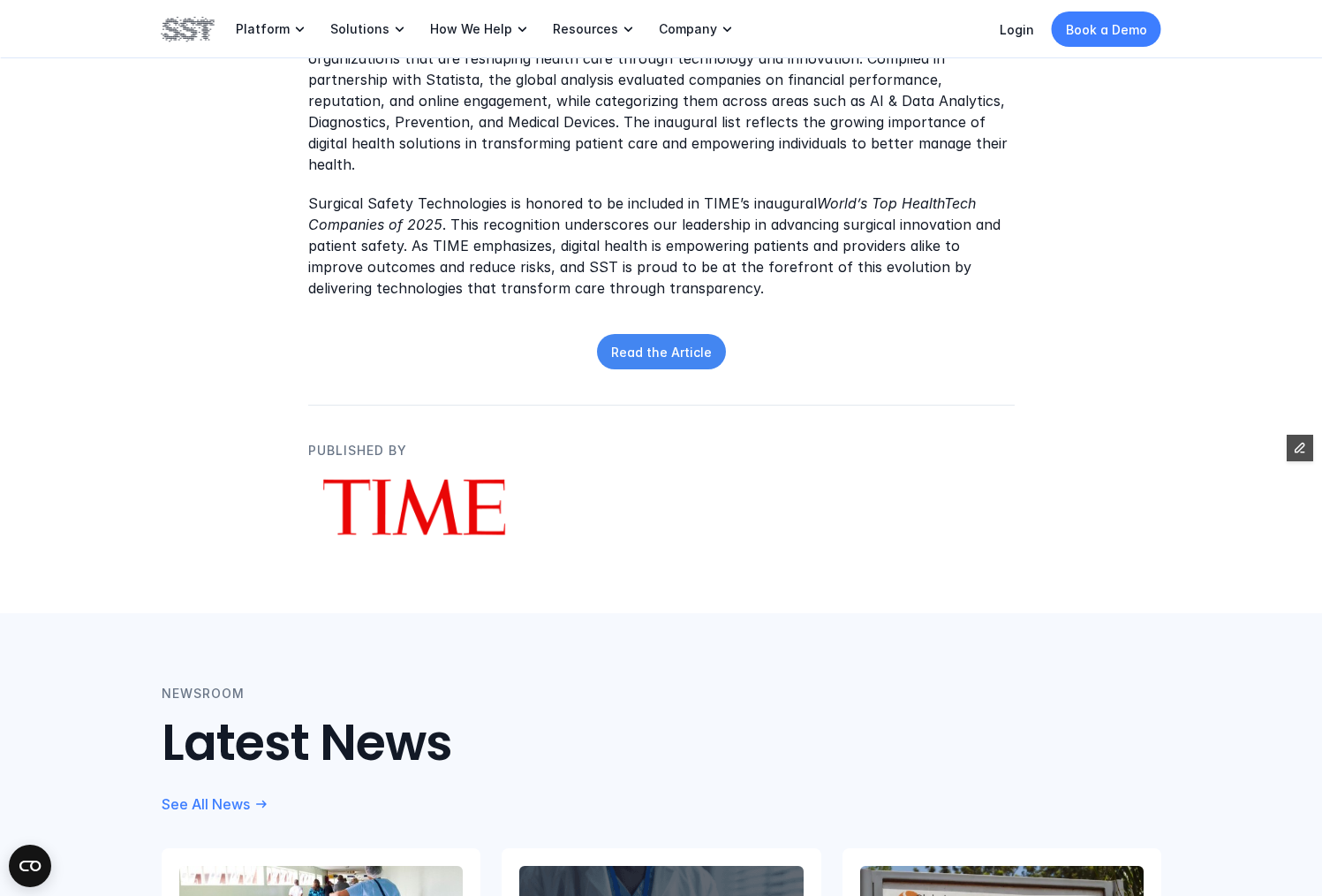
click at [647, 343] on p "Read the Article" at bounding box center [661, 352] width 100 height 19
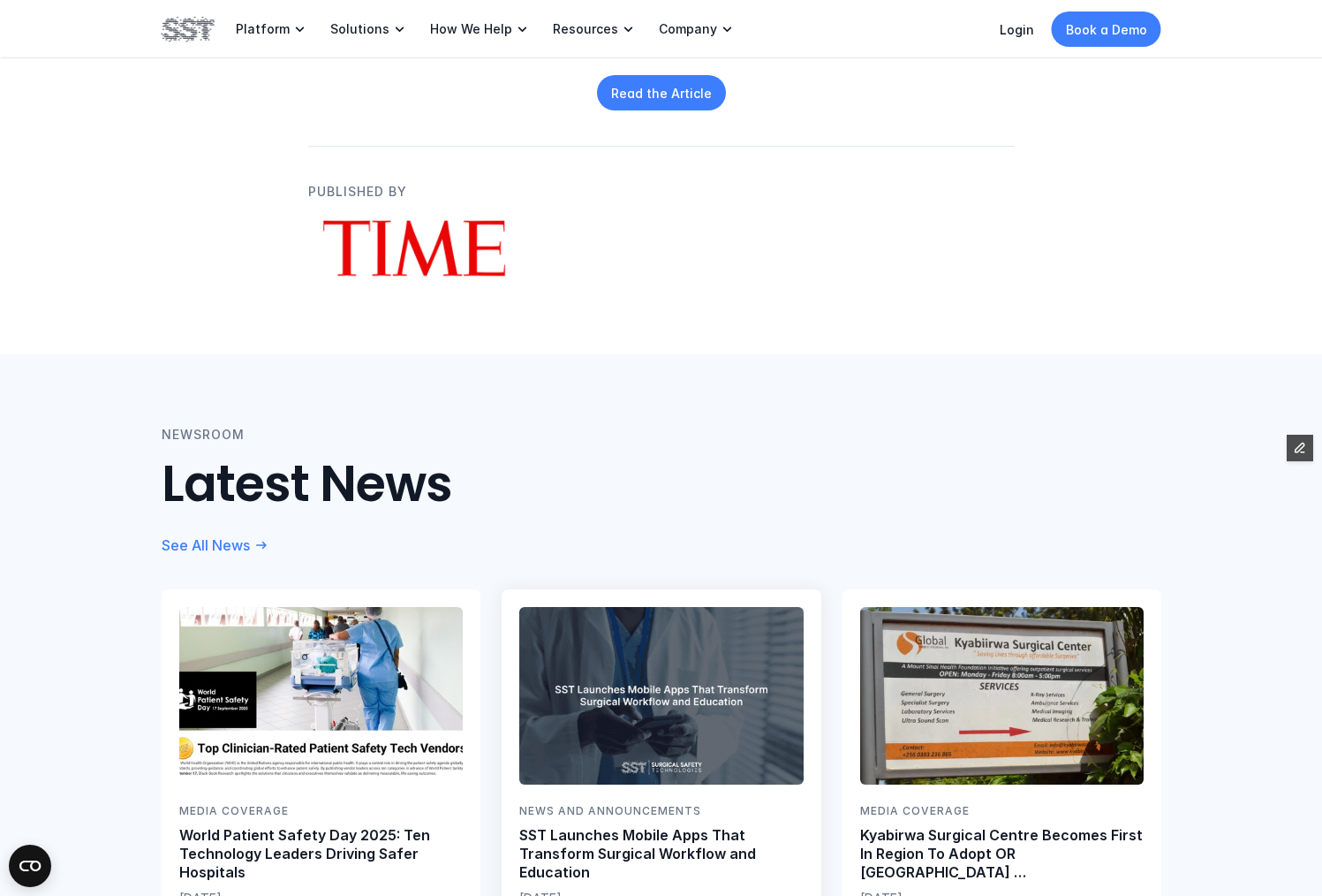
scroll to position [0, 0]
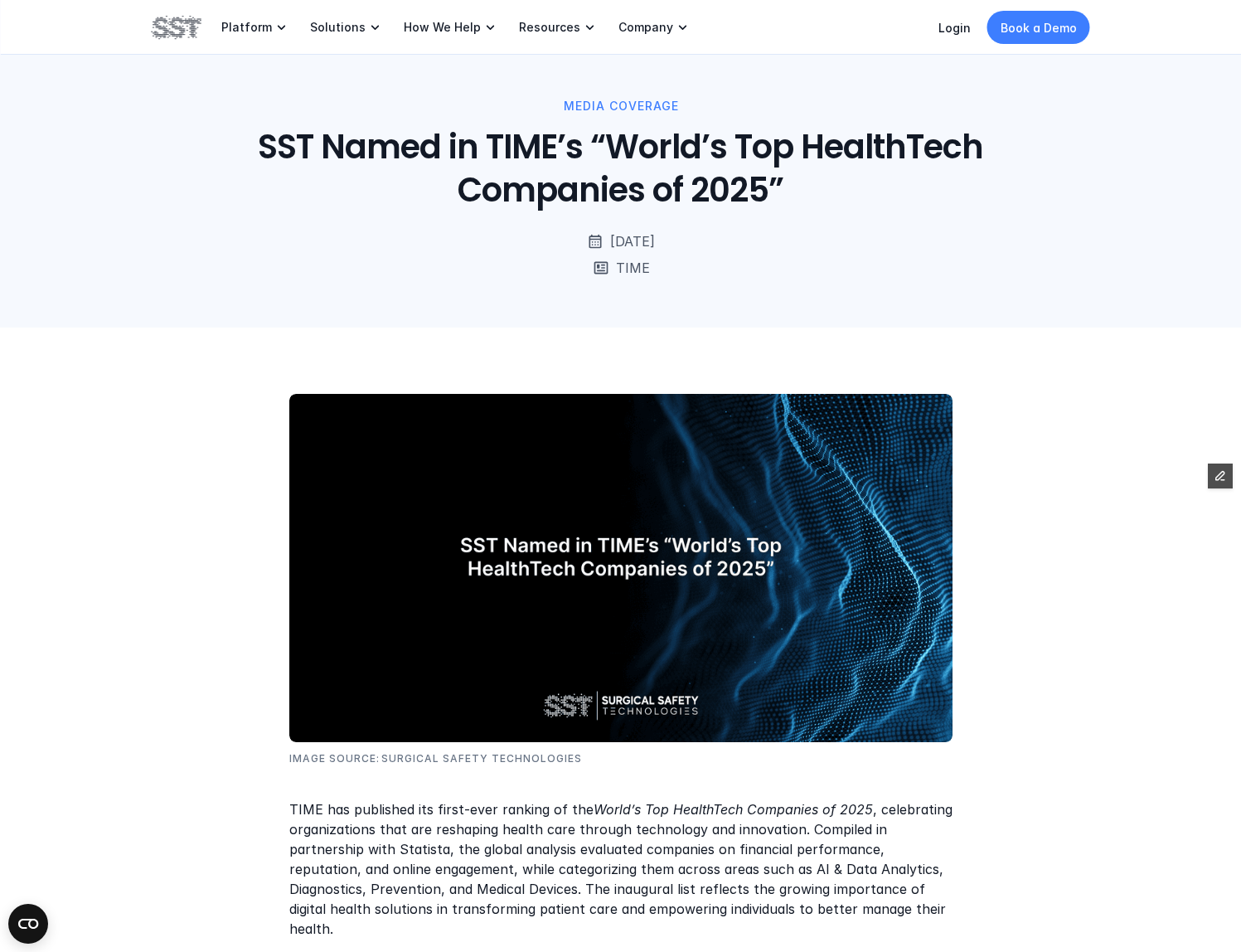
scroll to position [161, 0]
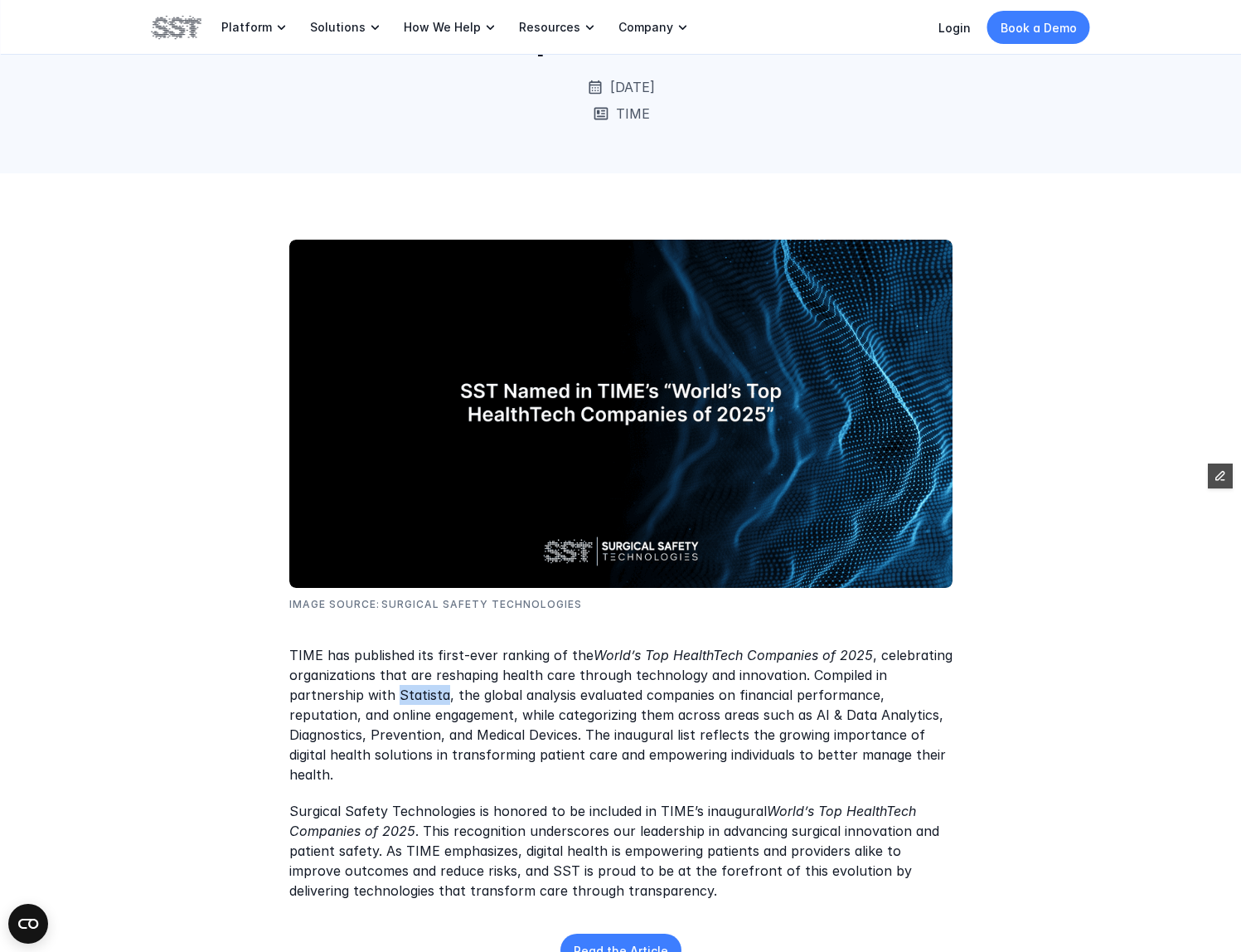
drag, startPoint x: 320, startPoint y: 698, endPoint x: 366, endPoint y: 698, distance: 46.0
click at [366, 698] on p "TIME has published its first-ever ranking of the World’s Top HealthTech Compani…" at bounding box center [620, 716] width 663 height 139
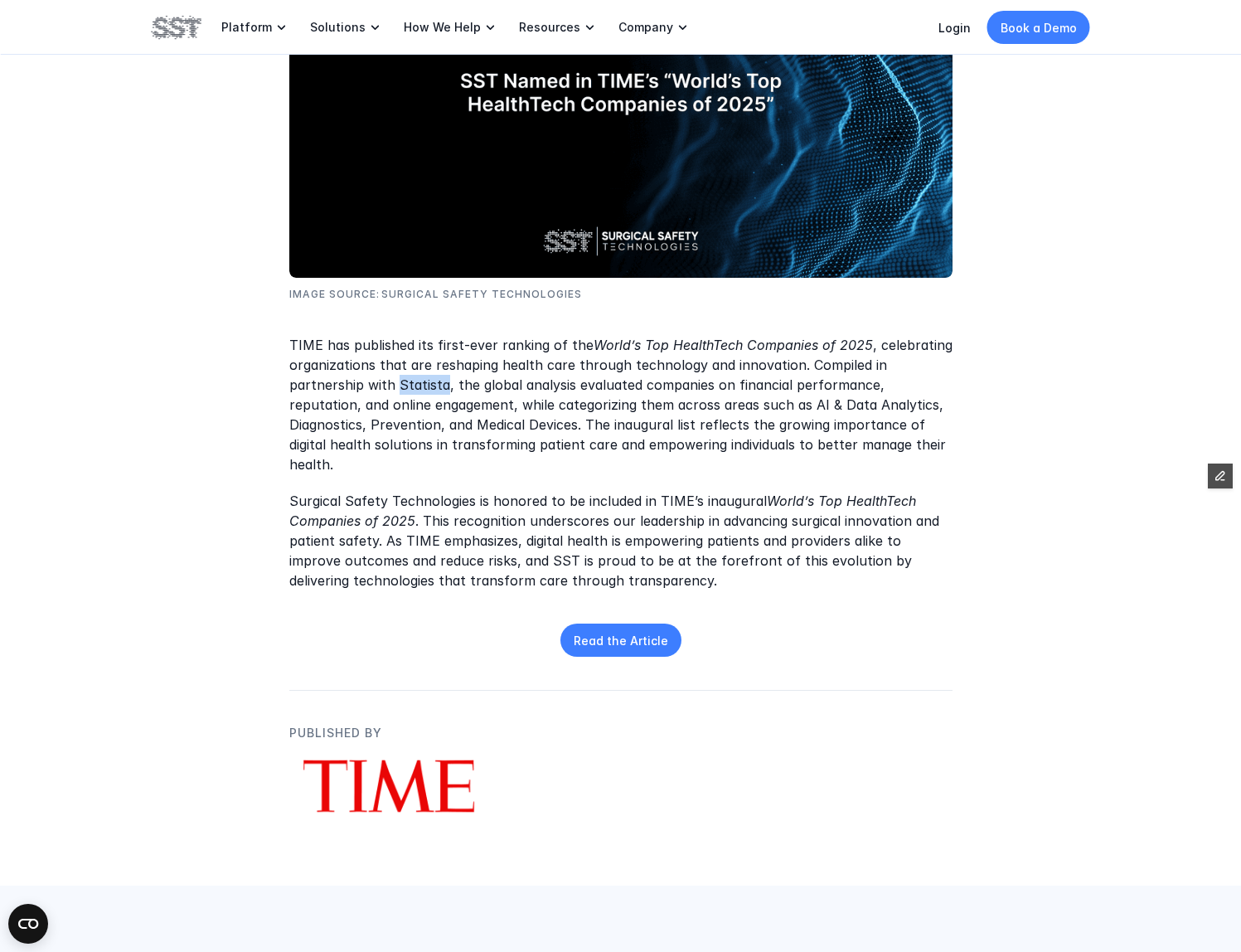
scroll to position [0, 0]
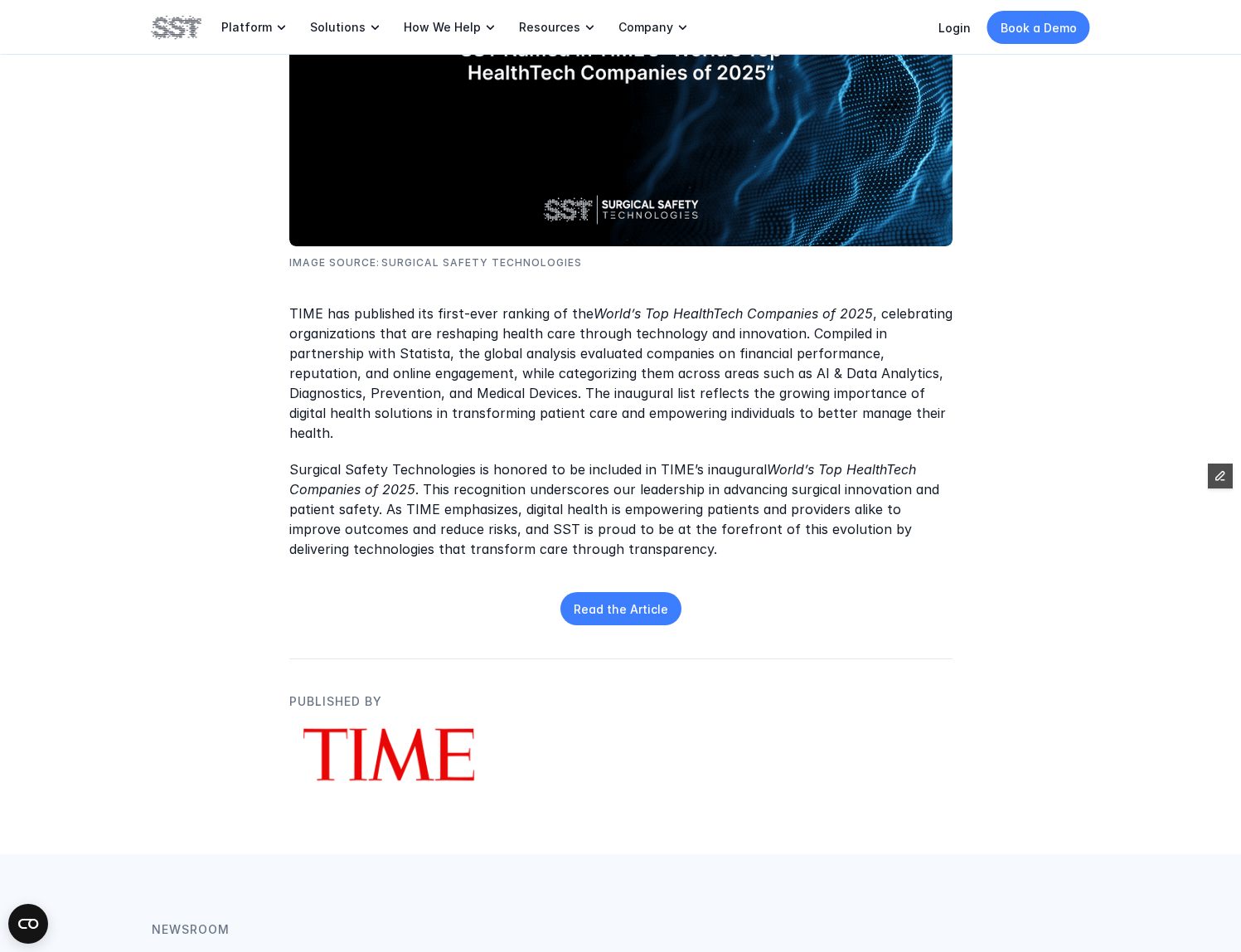
scroll to position [502, 0]
click at [623, 593] on link "Read the Article" at bounding box center [621, 609] width 121 height 33
